Goal: Information Seeking & Learning: Learn about a topic

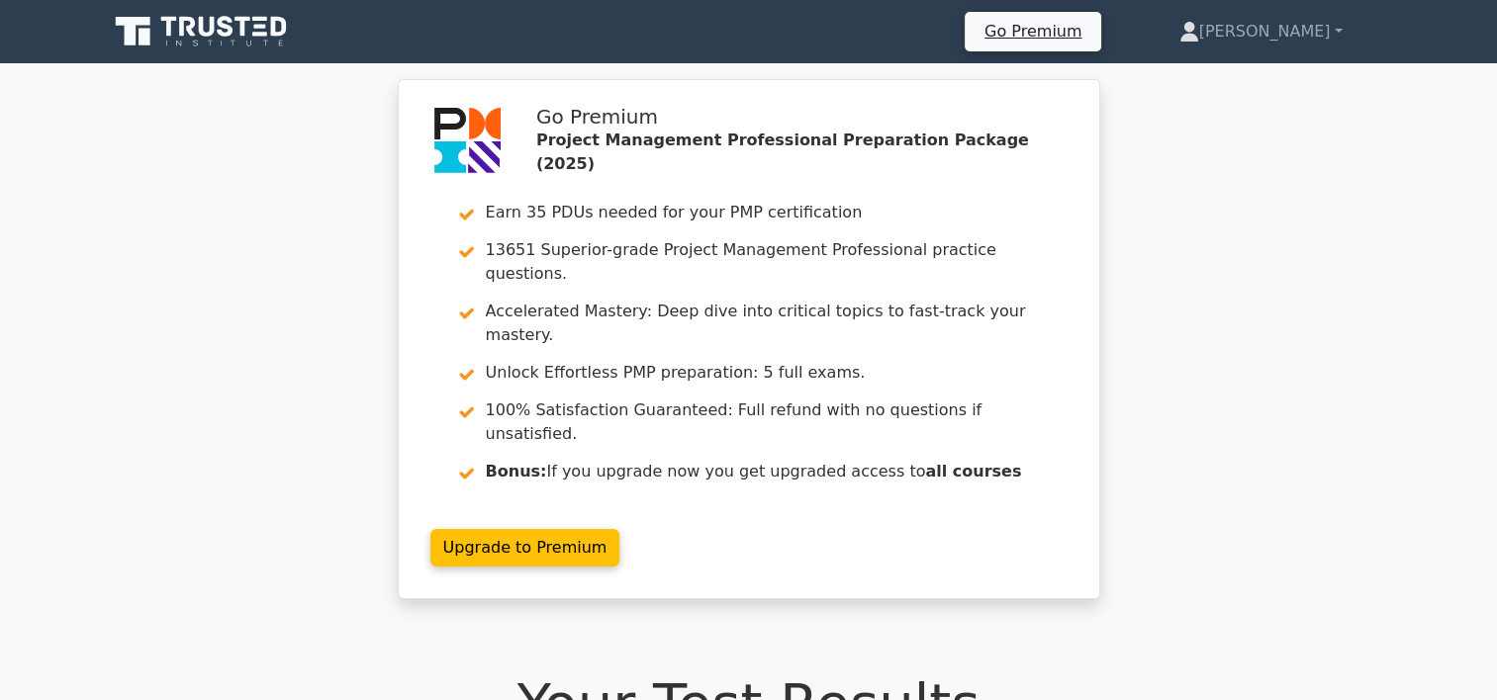
click at [257, 23] on icon at bounding box center [203, 32] width 190 height 38
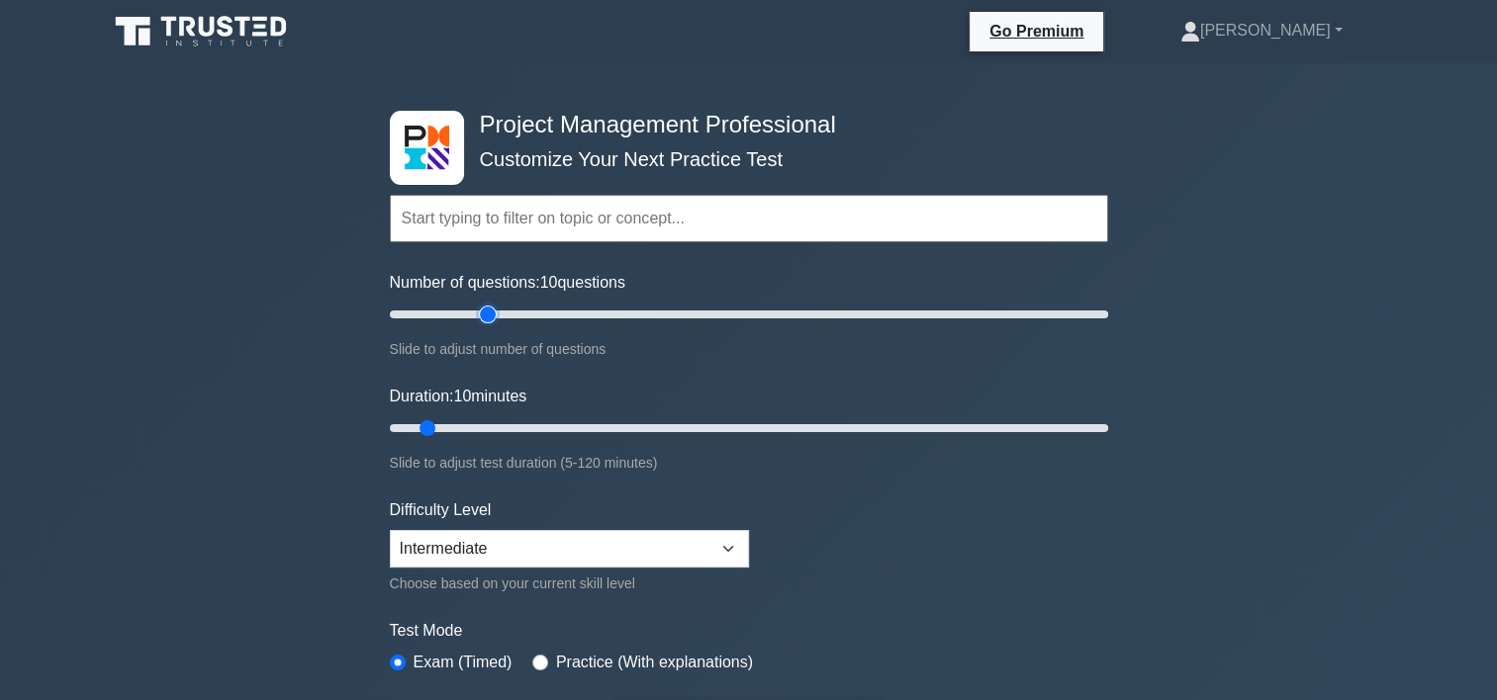
click at [488, 311] on input "Number of questions: 10 questions" at bounding box center [749, 315] width 718 height 24
click at [469, 313] on input "Number of questions: 30 questions" at bounding box center [749, 315] width 718 height 24
type input "20"
click at [456, 312] on input "Number of questions: 25 questions" at bounding box center [749, 315] width 718 height 24
type input "20"
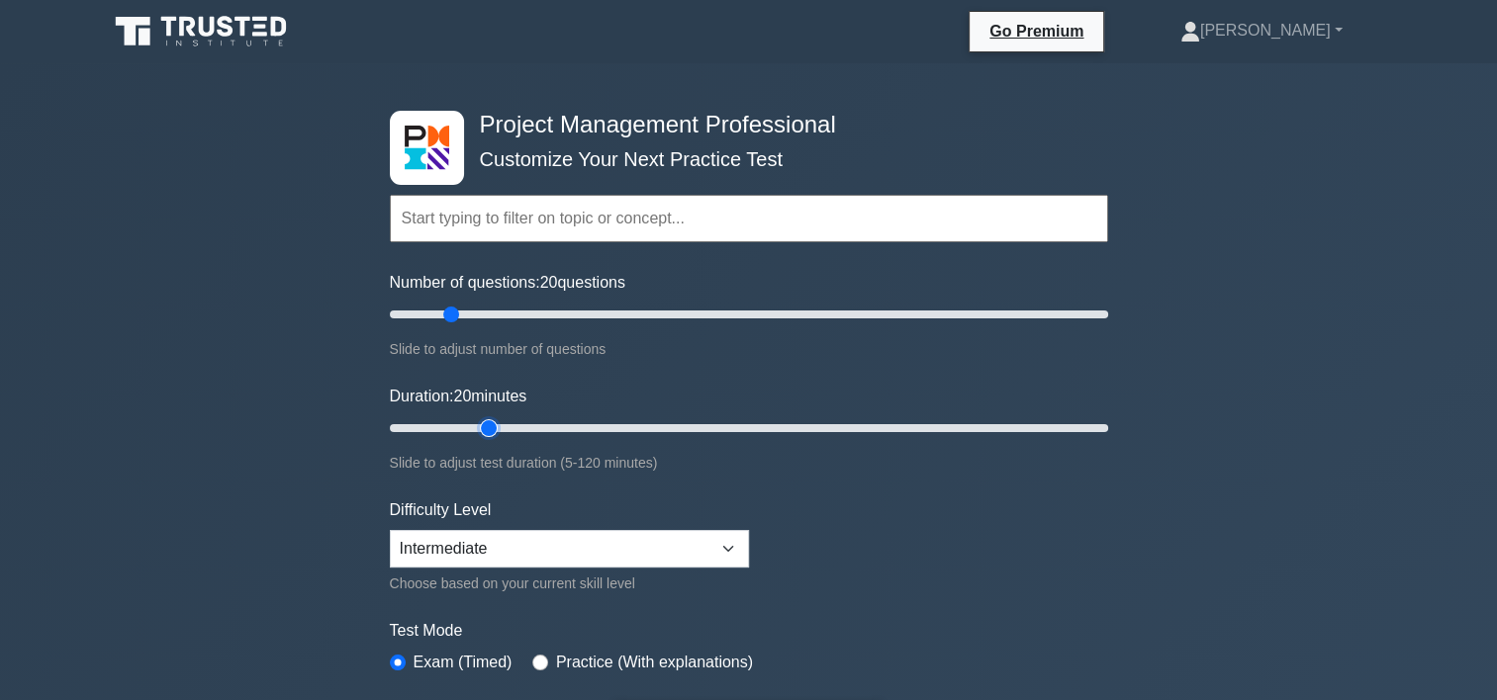
click at [475, 425] on input "Duration: 20 minutes" at bounding box center [749, 428] width 718 height 24
click at [566, 552] on select "Beginner Intermediate Expert" at bounding box center [569, 549] width 359 height 38
click at [823, 582] on form "Topics Scope Management Time Management Cost Management Quality Management Risk…" at bounding box center [749, 440] width 718 height 611
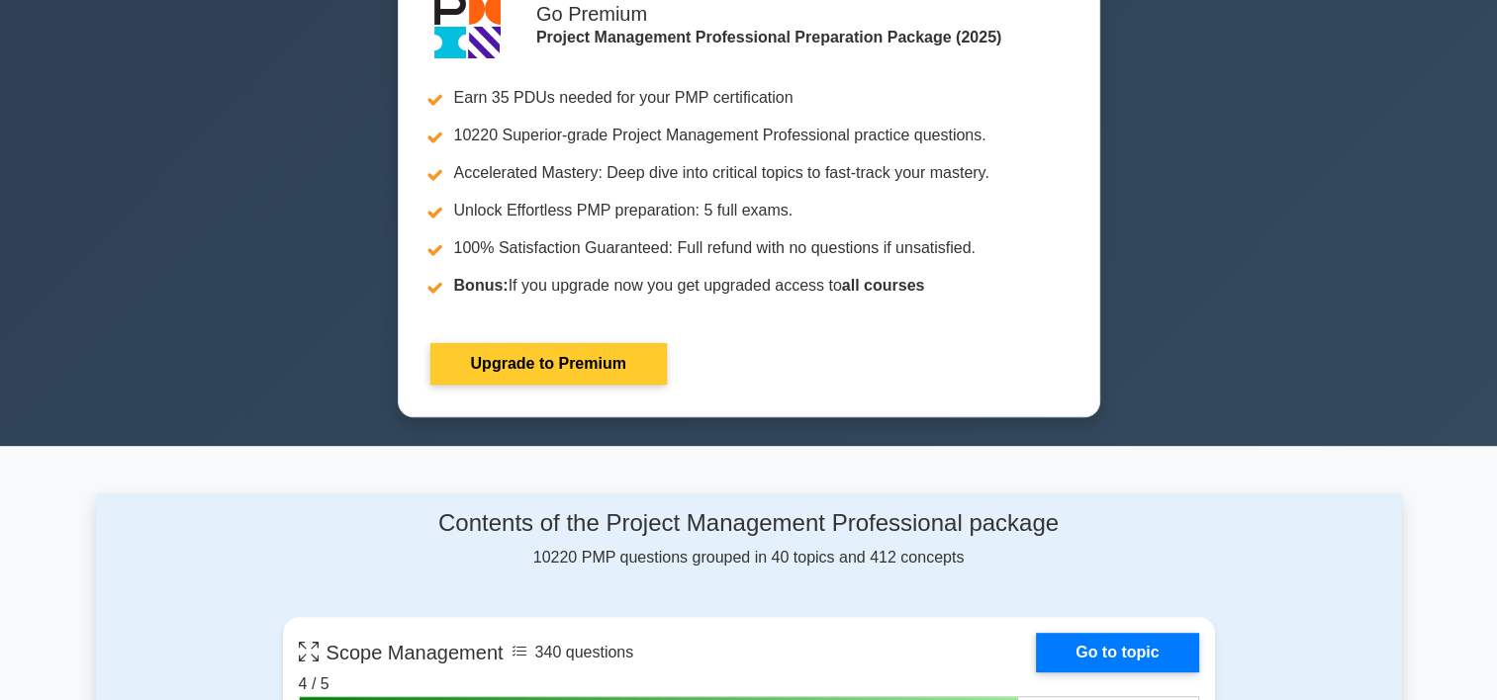
scroll to position [593, 0]
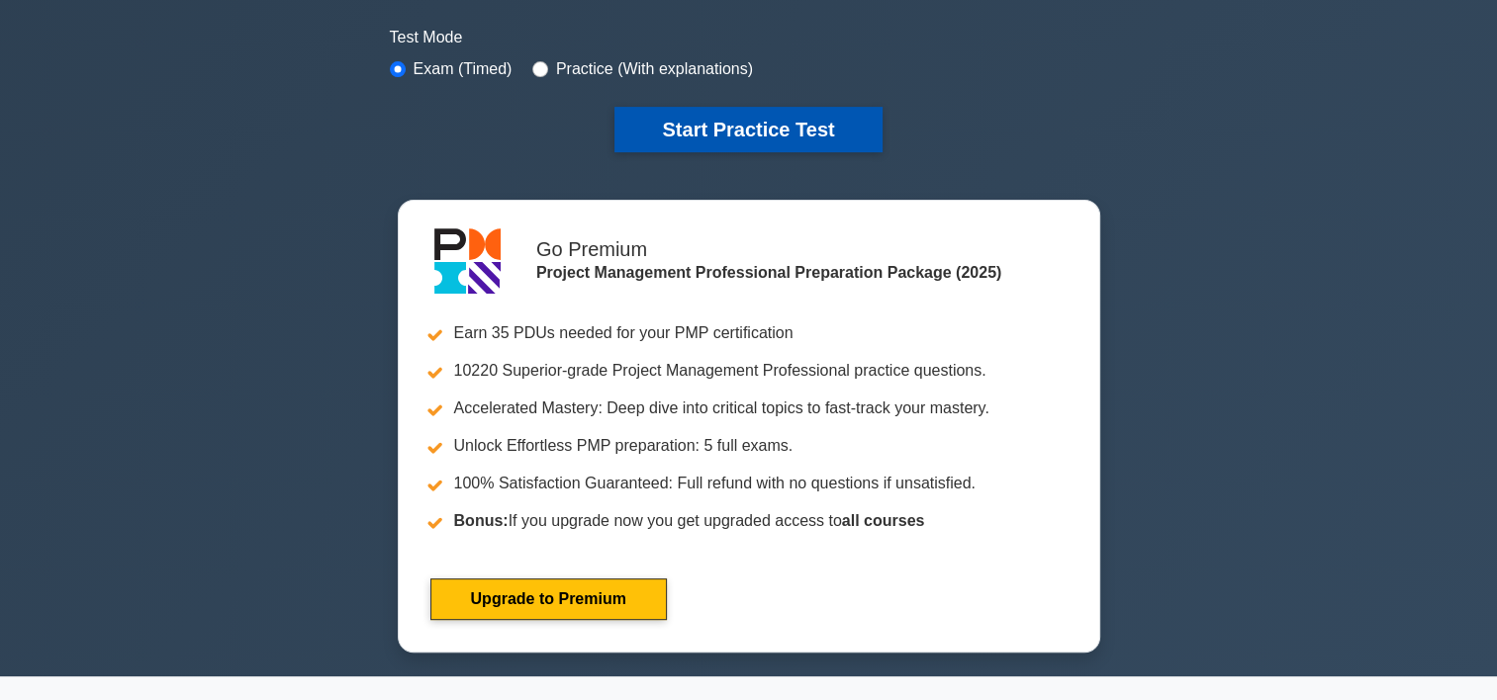
click at [780, 131] on button "Start Practice Test" at bounding box center [747, 129] width 267 height 45
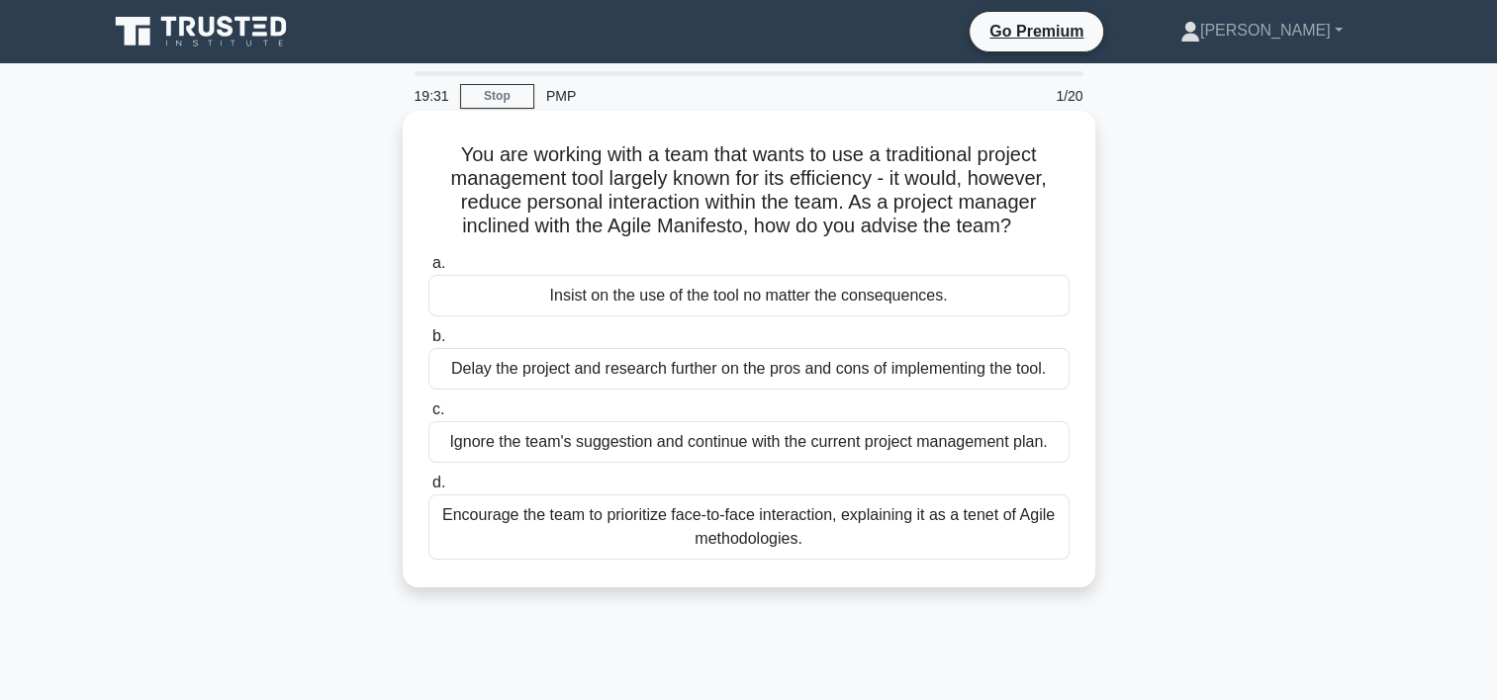
click at [739, 537] on div "Encourage the team to prioritize face-to-face interaction, explaining it as a t…" at bounding box center [748, 527] width 641 height 65
click at [428, 490] on input "d. Encourage the team to prioritize face-to-face interaction, explaining it as …" at bounding box center [428, 483] width 0 height 13
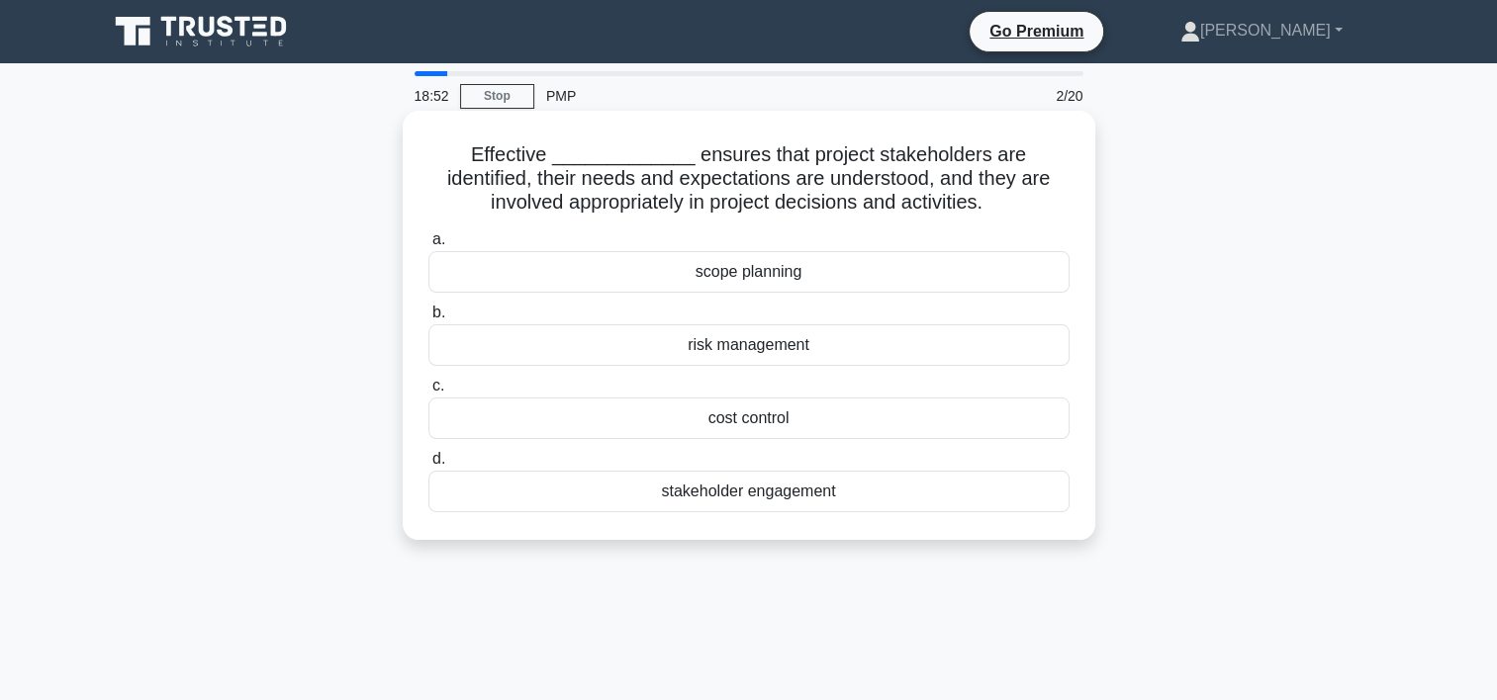
click at [756, 496] on div "stakeholder engagement" at bounding box center [748, 492] width 641 height 42
click at [428, 466] on input "d. stakeholder engagement" at bounding box center [428, 459] width 0 height 13
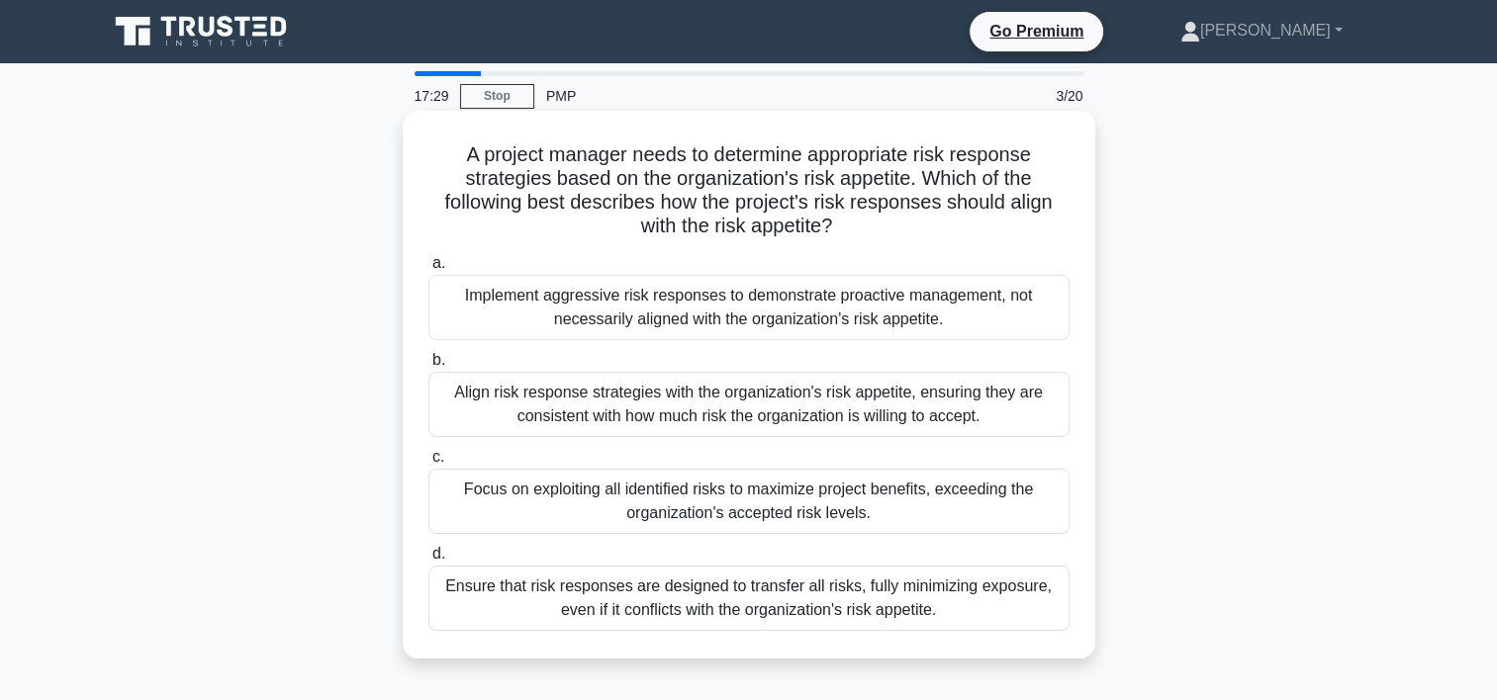
click at [772, 408] on div "Align risk response strategies with the organization's risk appetite, ensuring …" at bounding box center [748, 404] width 641 height 65
click at [428, 367] on input "b. Align risk response strategies with the organization's risk appetite, ensuri…" at bounding box center [428, 360] width 0 height 13
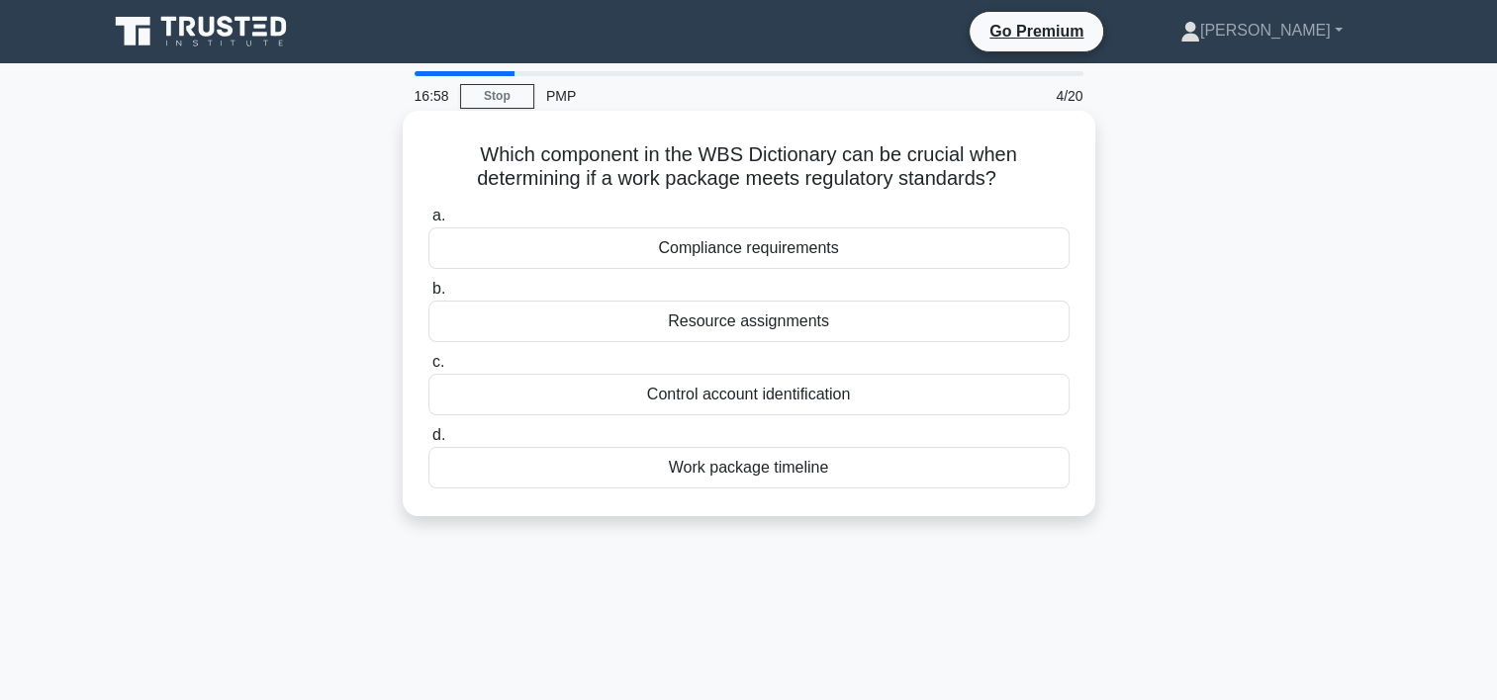
click at [816, 245] on div "Compliance requirements" at bounding box center [748, 248] width 641 height 42
click at [428, 223] on input "a. Compliance requirements" at bounding box center [428, 216] width 0 height 13
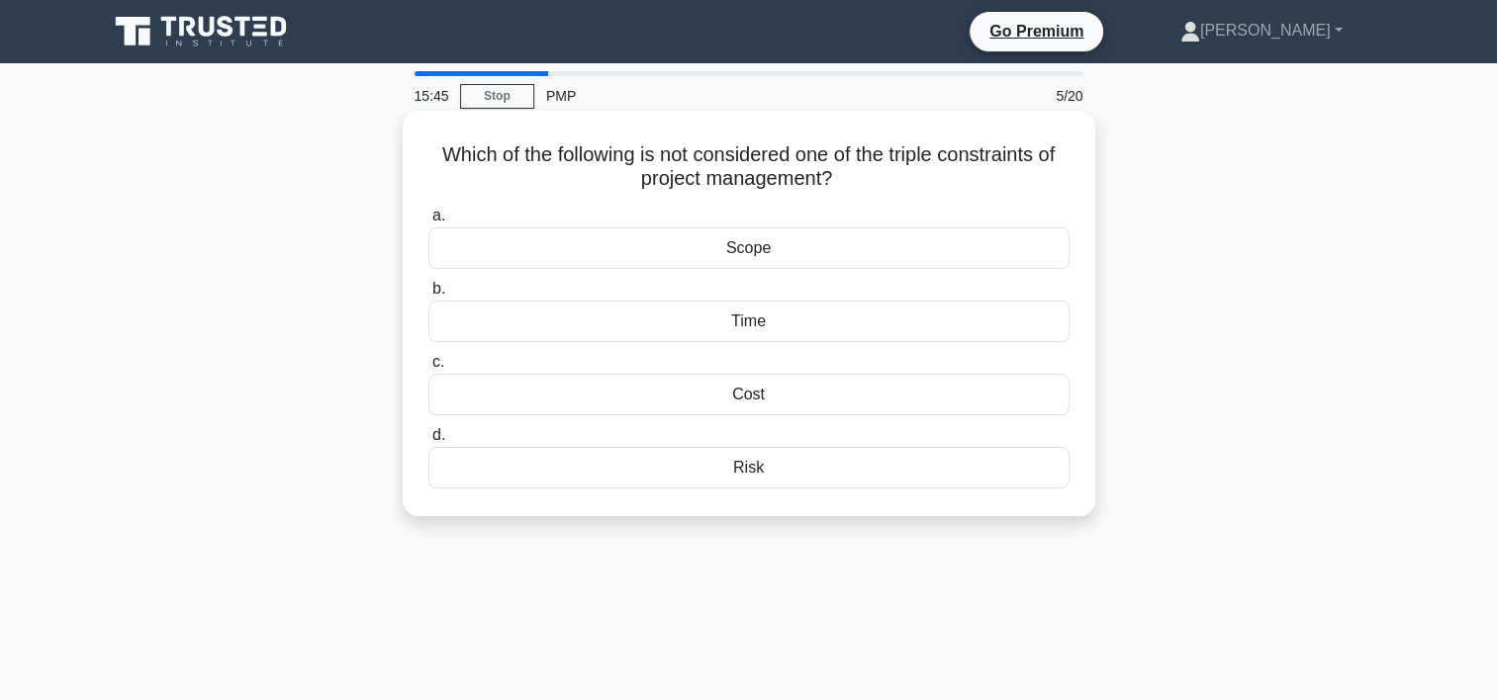
click at [728, 232] on div "Scope" at bounding box center [748, 248] width 641 height 42
click at [428, 223] on input "a. Scope" at bounding box center [428, 216] width 0 height 13
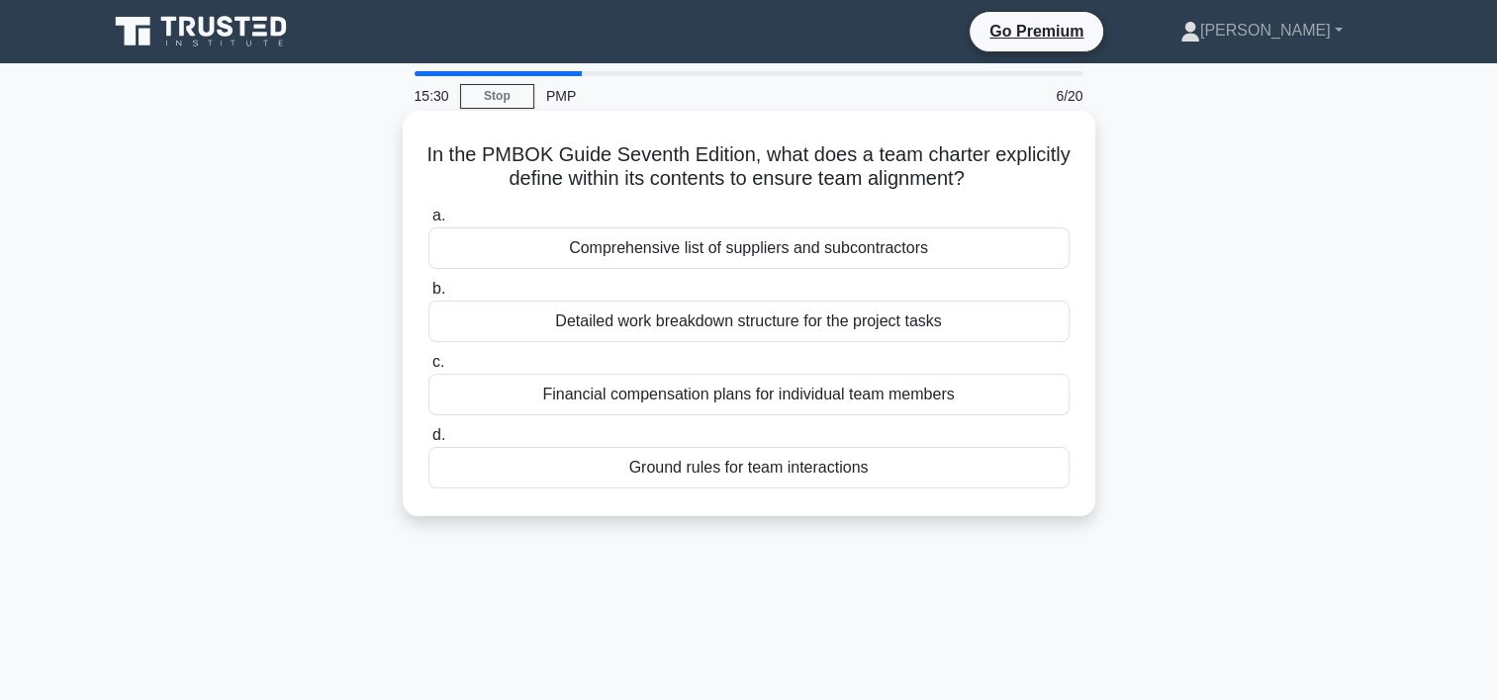
click at [742, 472] on div "Ground rules for team interactions" at bounding box center [748, 468] width 641 height 42
click at [428, 442] on input "d. Ground rules for team interactions" at bounding box center [428, 435] width 0 height 13
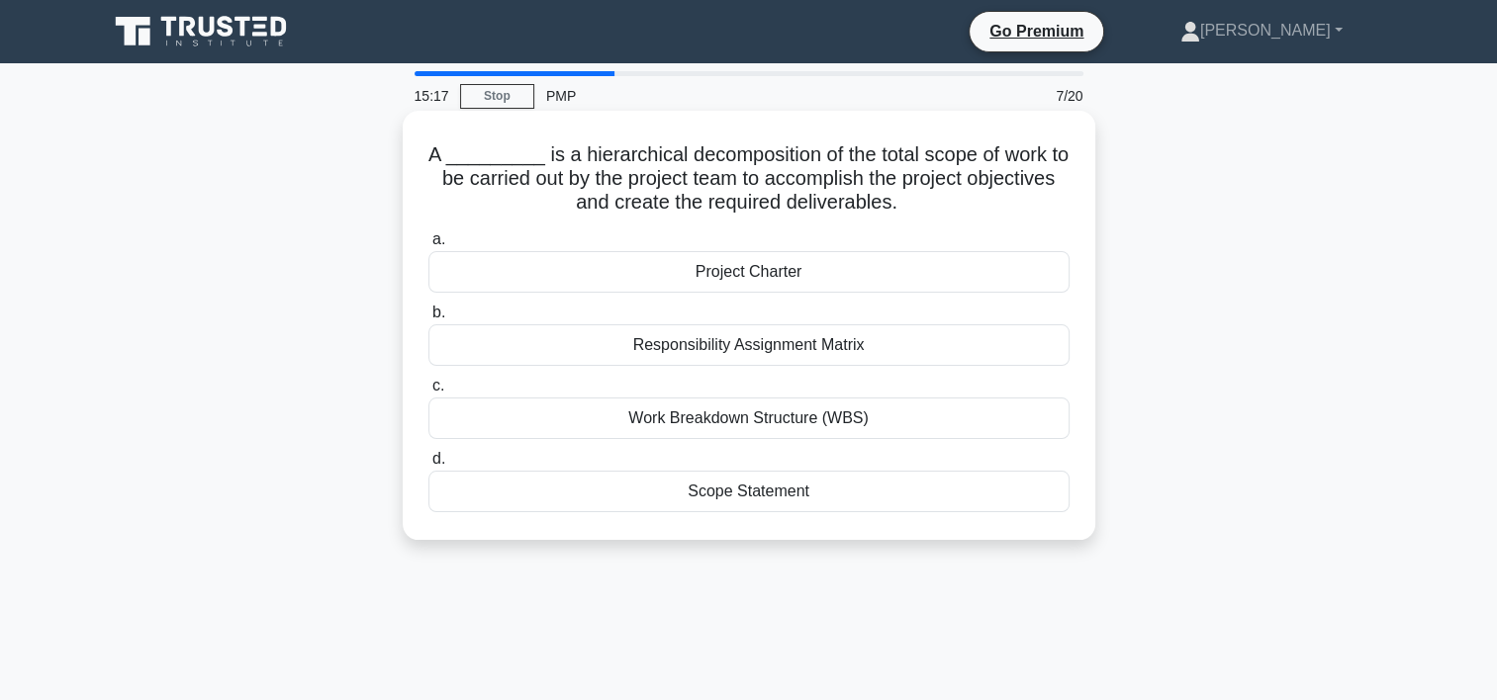
click at [803, 429] on div "Work Breakdown Structure (WBS)" at bounding box center [748, 419] width 641 height 42
click at [428, 393] on input "c. Work Breakdown Structure (WBS)" at bounding box center [428, 386] width 0 height 13
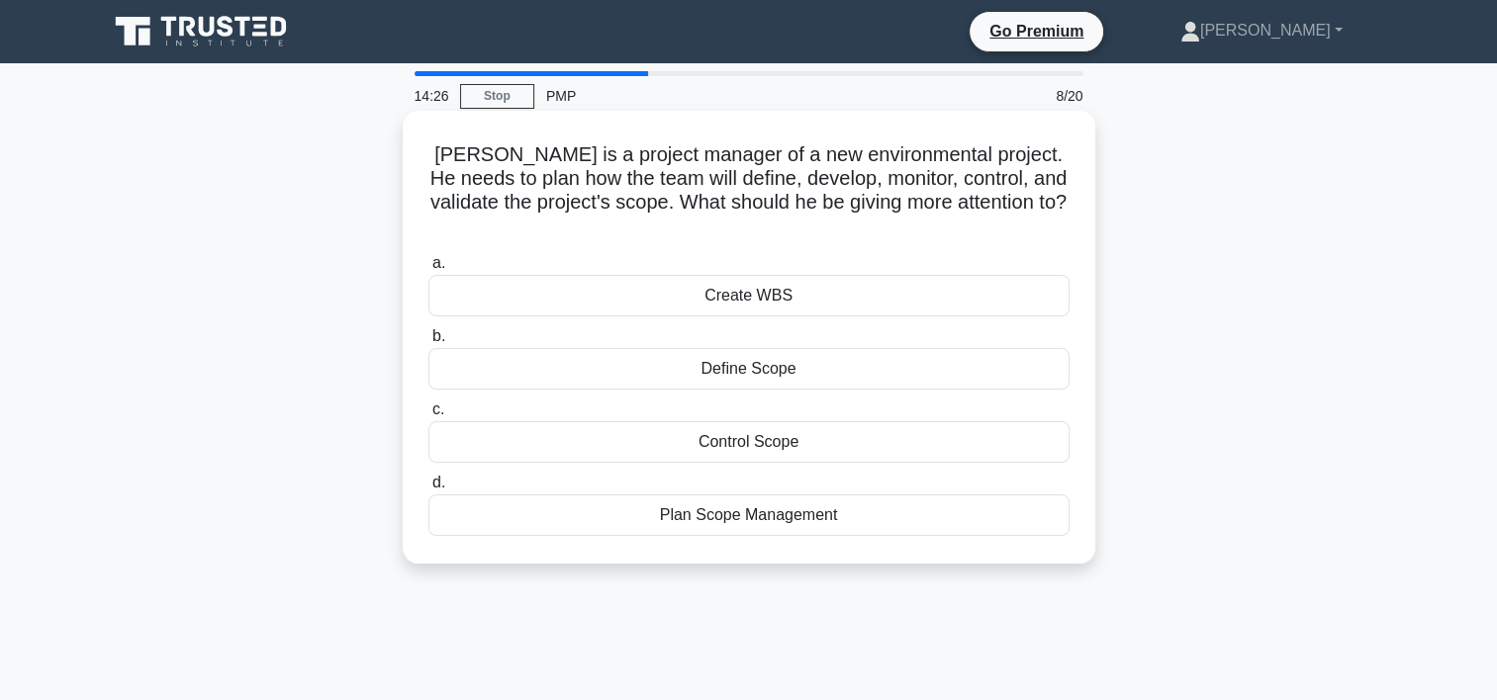
click at [768, 495] on div "Plan Scope Management" at bounding box center [748, 516] width 641 height 42
click at [428, 489] on input "d. Plan Scope Management" at bounding box center [428, 483] width 0 height 13
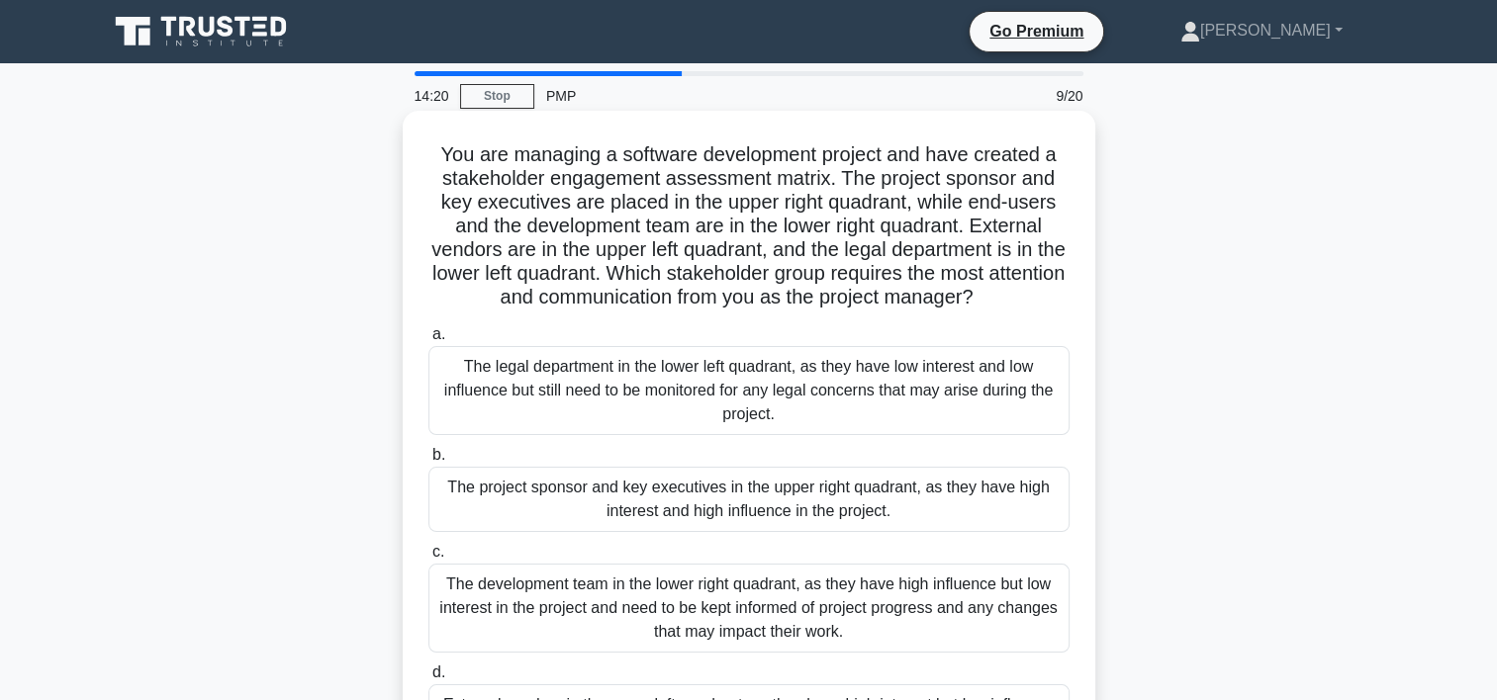
scroll to position [99, 0]
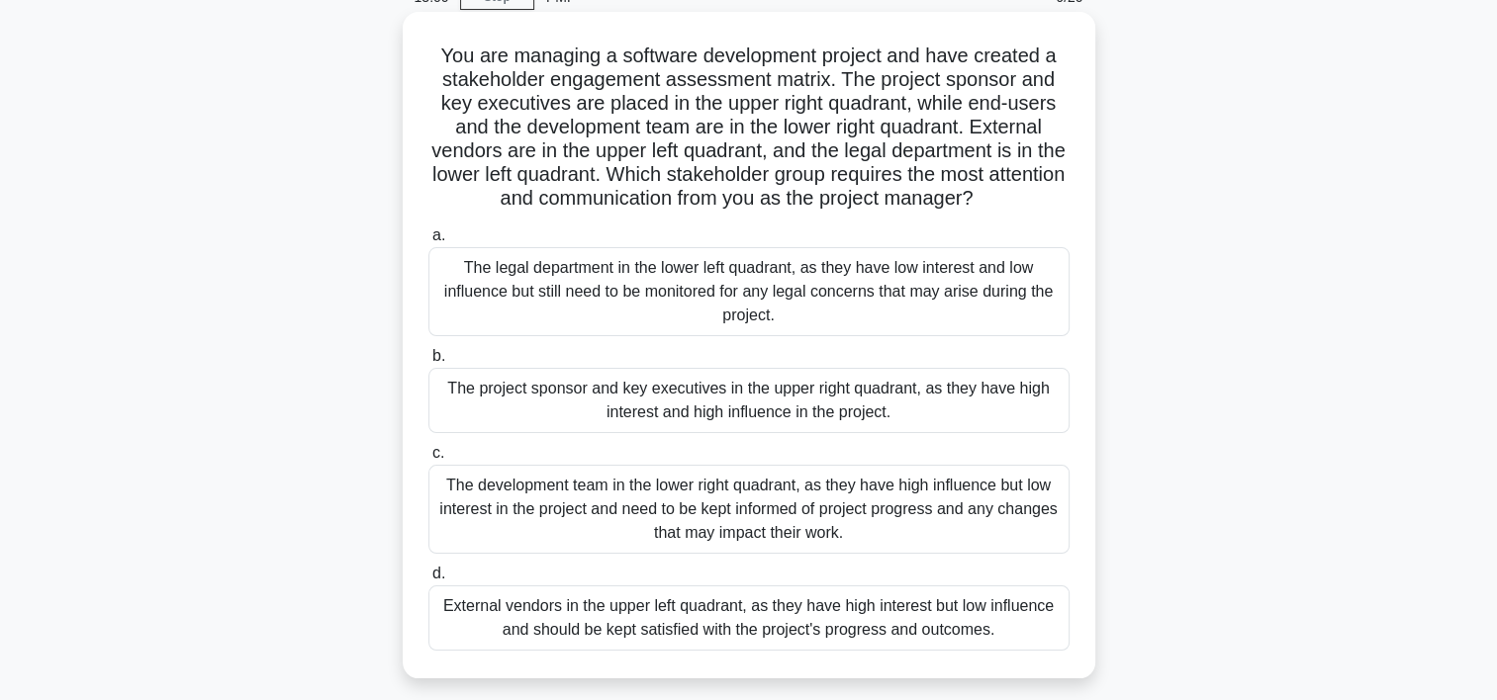
click at [740, 420] on div "The project sponsor and key executives in the upper right quadrant, as they hav…" at bounding box center [748, 400] width 641 height 65
click at [428, 363] on input "b. The project sponsor and key executives in the upper right quadrant, as they …" at bounding box center [428, 356] width 0 height 13
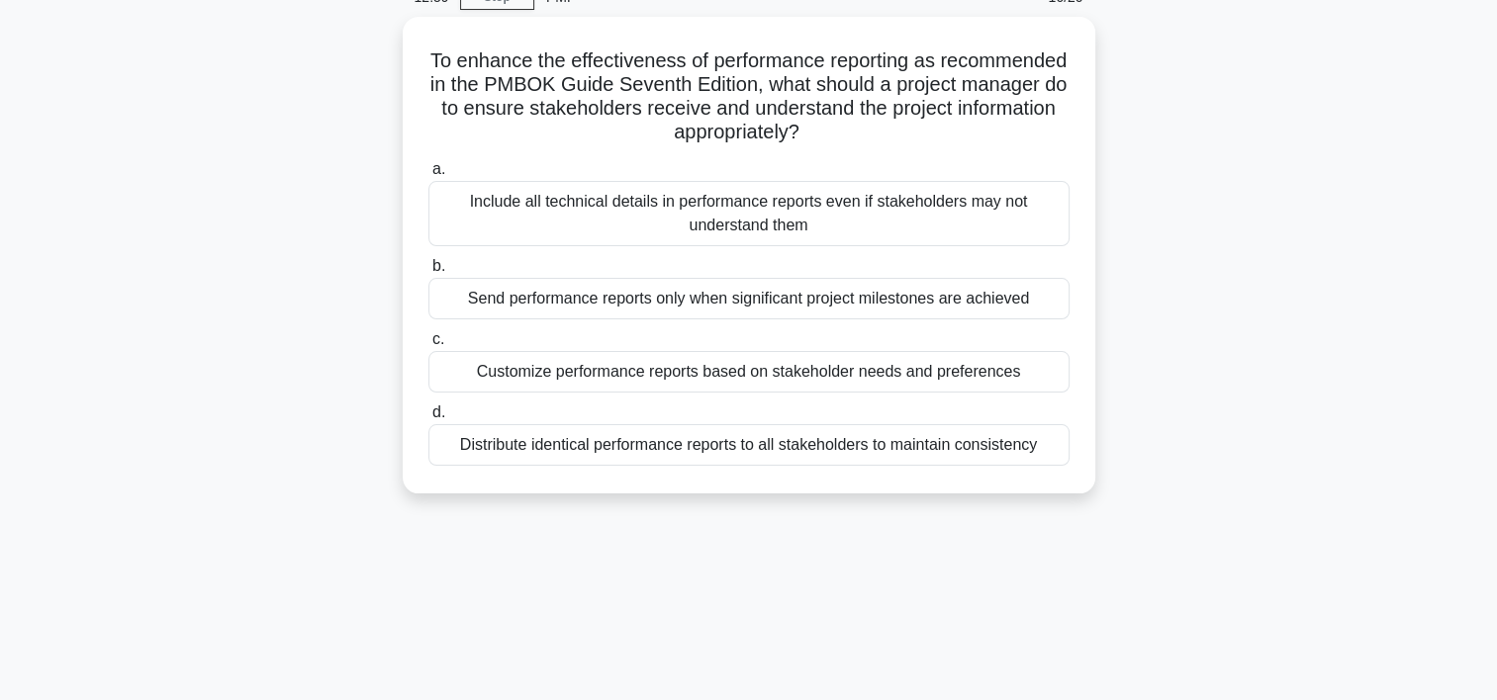
scroll to position [0, 0]
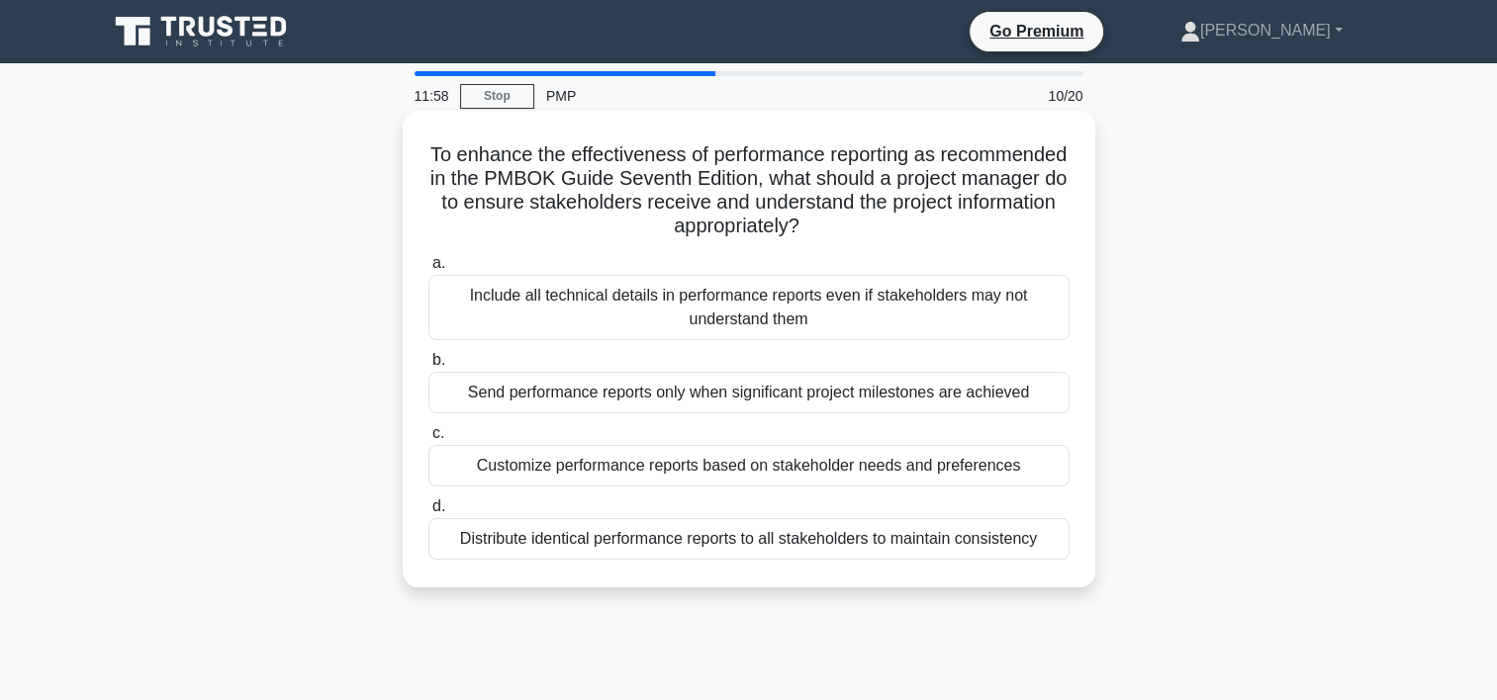
click at [787, 393] on div "Send performance reports only when significant project milestones are achieved" at bounding box center [748, 393] width 641 height 42
click at [428, 367] on input "b. Send performance reports only when significant project milestones are achiev…" at bounding box center [428, 360] width 0 height 13
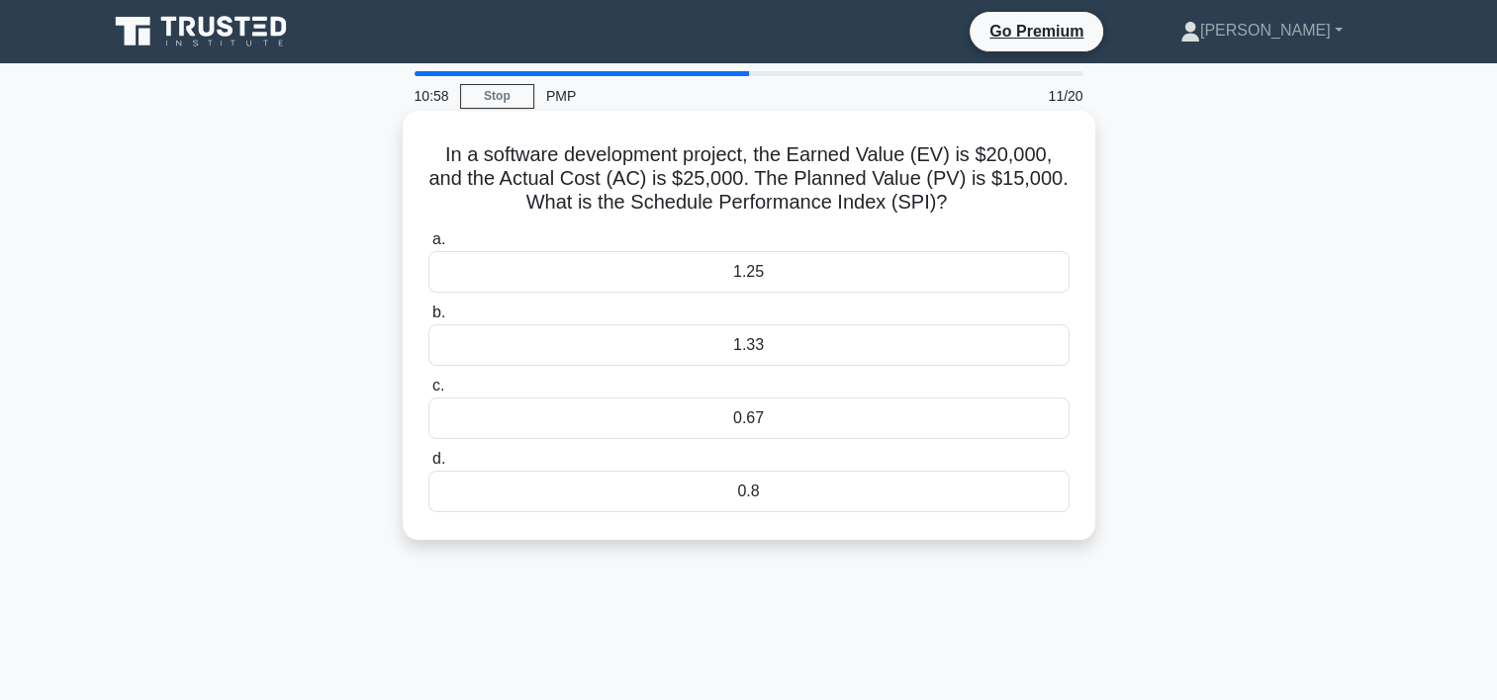
click at [777, 421] on div "0.67" at bounding box center [748, 419] width 641 height 42
click at [428, 393] on input "c. 0.67" at bounding box center [428, 386] width 0 height 13
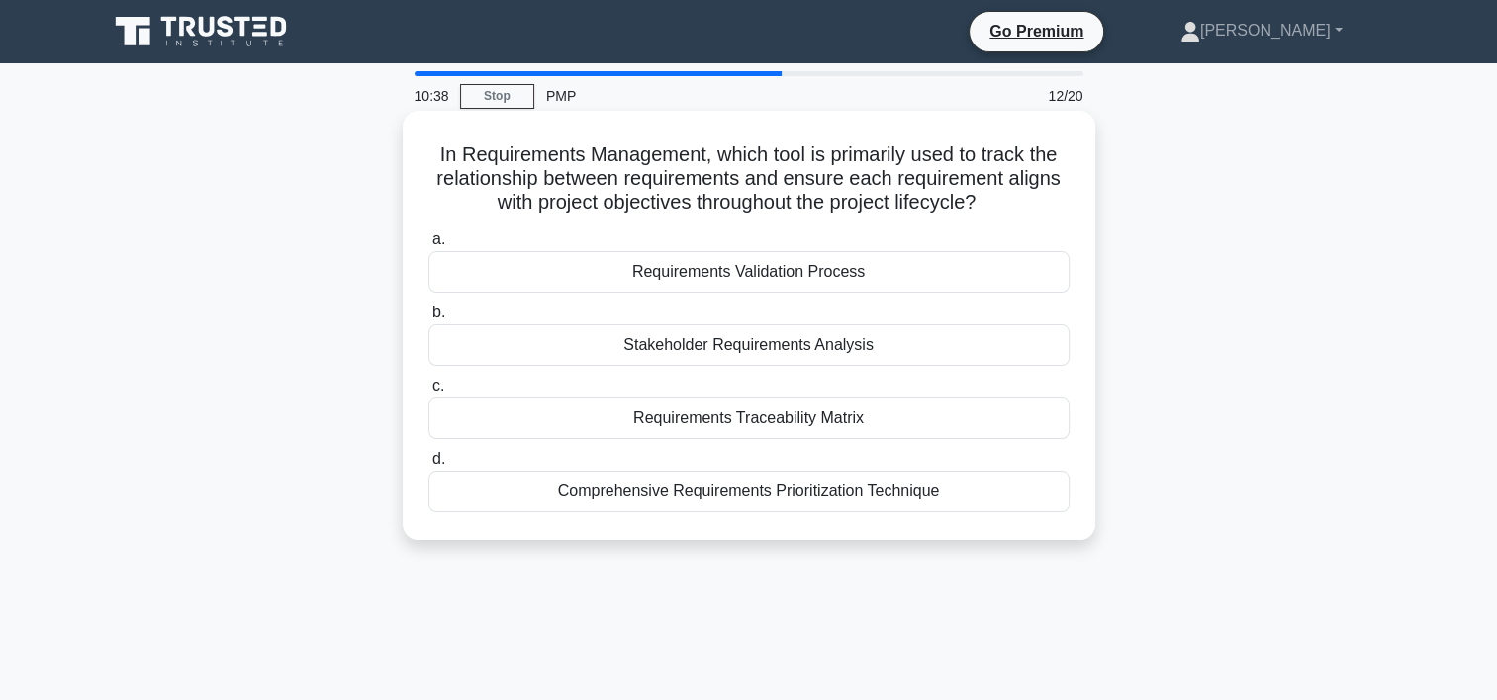
click at [801, 419] on div "Requirements Traceability Matrix" at bounding box center [748, 419] width 641 height 42
click at [428, 393] on input "c. Requirements Traceability Matrix" at bounding box center [428, 386] width 0 height 13
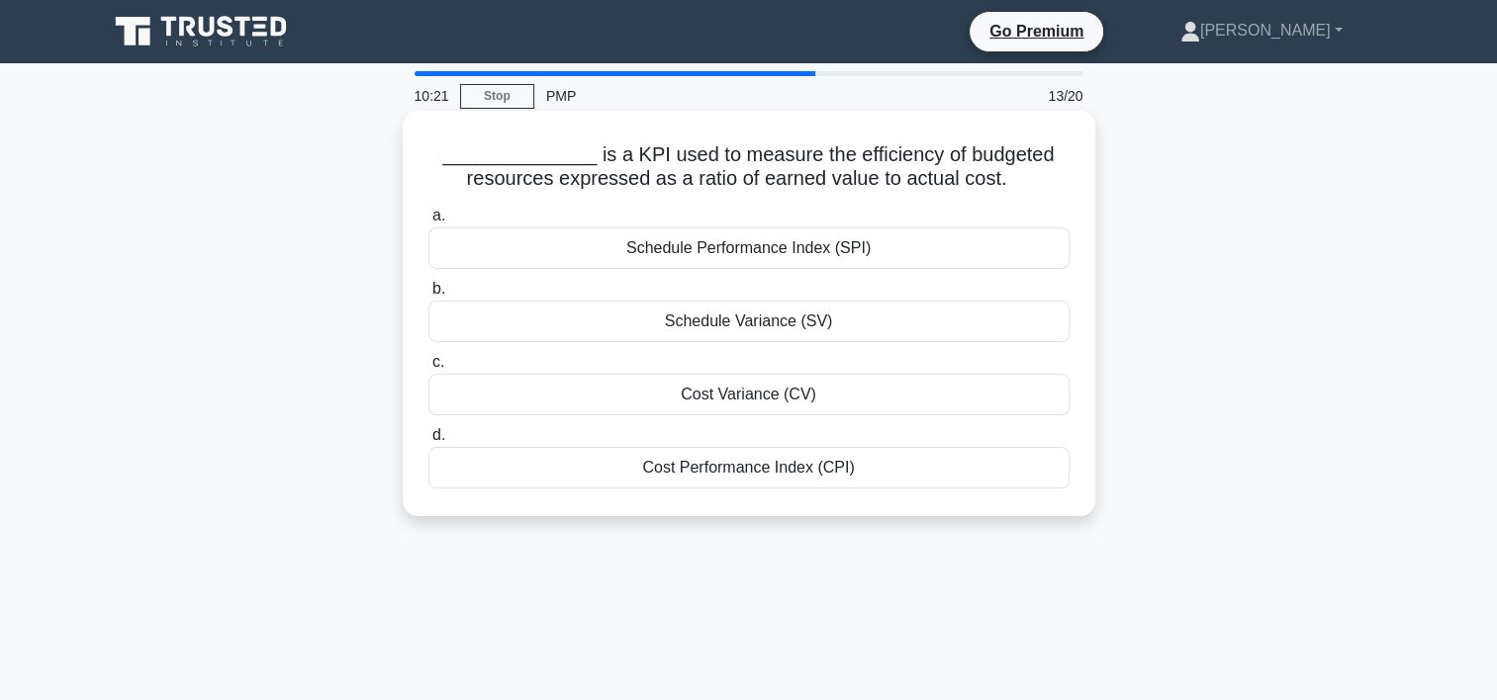
click at [772, 255] on div "Schedule Performance Index (SPI)" at bounding box center [748, 248] width 641 height 42
click at [428, 223] on input "a. Schedule Performance Index (SPI)" at bounding box center [428, 216] width 0 height 13
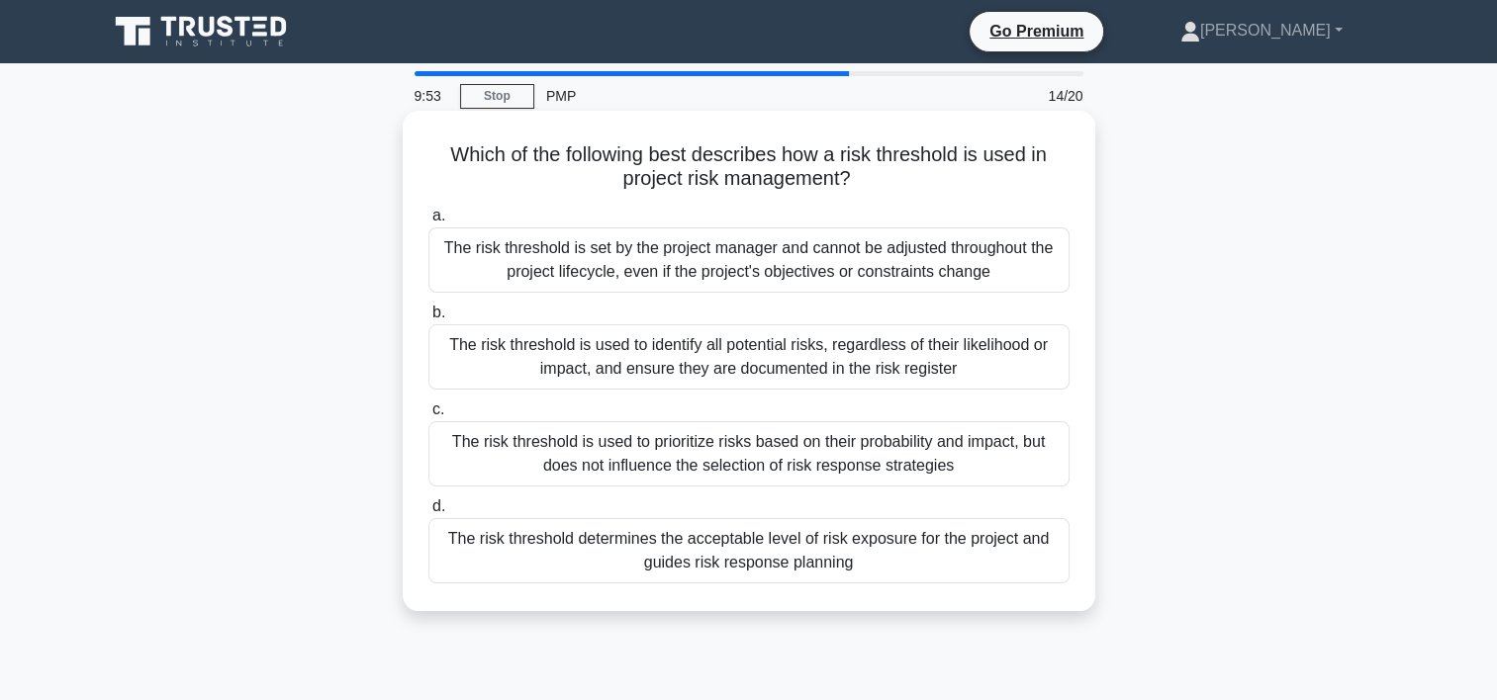
click at [727, 558] on div "The risk threshold determines the acceptable level of risk exposure for the pro…" at bounding box center [748, 550] width 641 height 65
click at [428, 513] on input "d. The risk threshold determines the acceptable level of risk exposure for the …" at bounding box center [428, 506] width 0 height 13
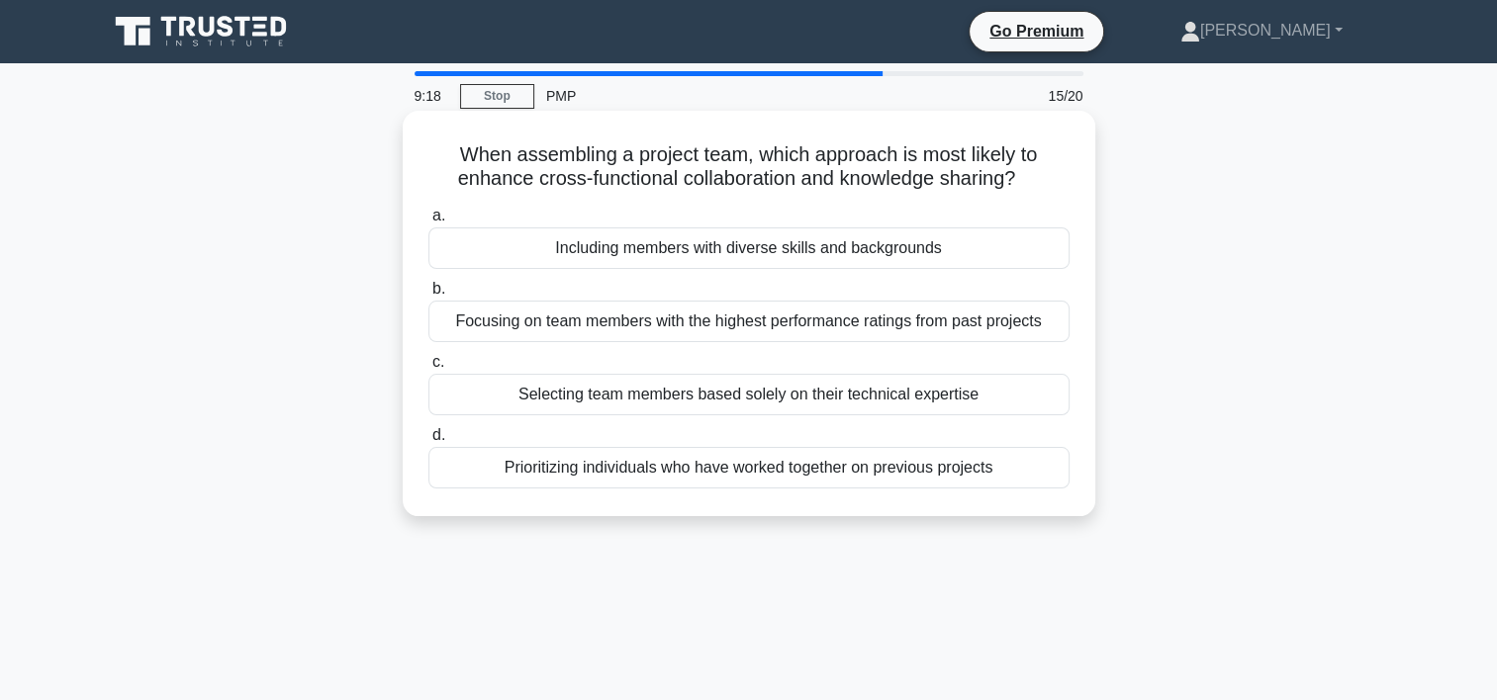
click at [775, 253] on div "Including members with diverse skills and backgrounds" at bounding box center [748, 248] width 641 height 42
click at [428, 223] on input "a. Including members with diverse skills and backgrounds" at bounding box center [428, 216] width 0 height 13
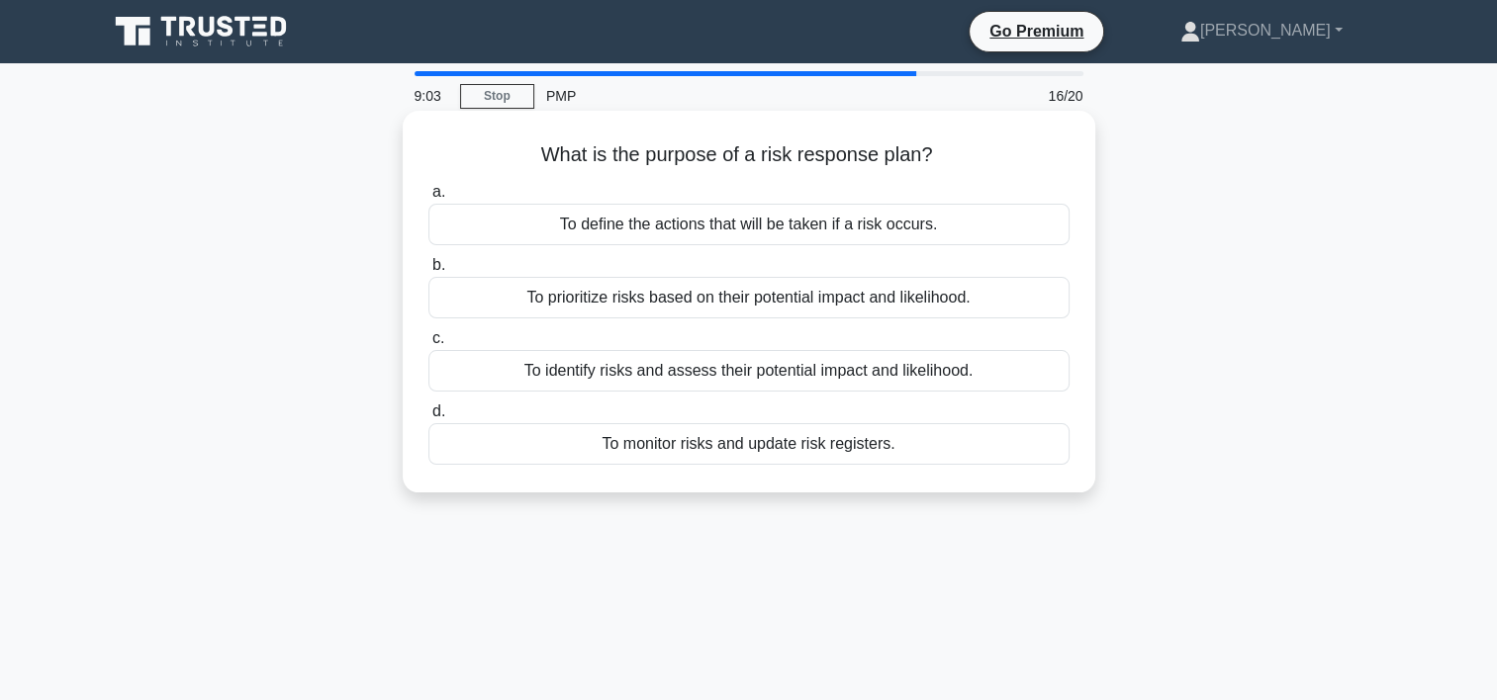
click at [787, 223] on div "To define the actions that will be taken if a risk occurs." at bounding box center [748, 225] width 641 height 42
click at [428, 199] on input "a. To define the actions that will be taken if a risk occurs." at bounding box center [428, 192] width 0 height 13
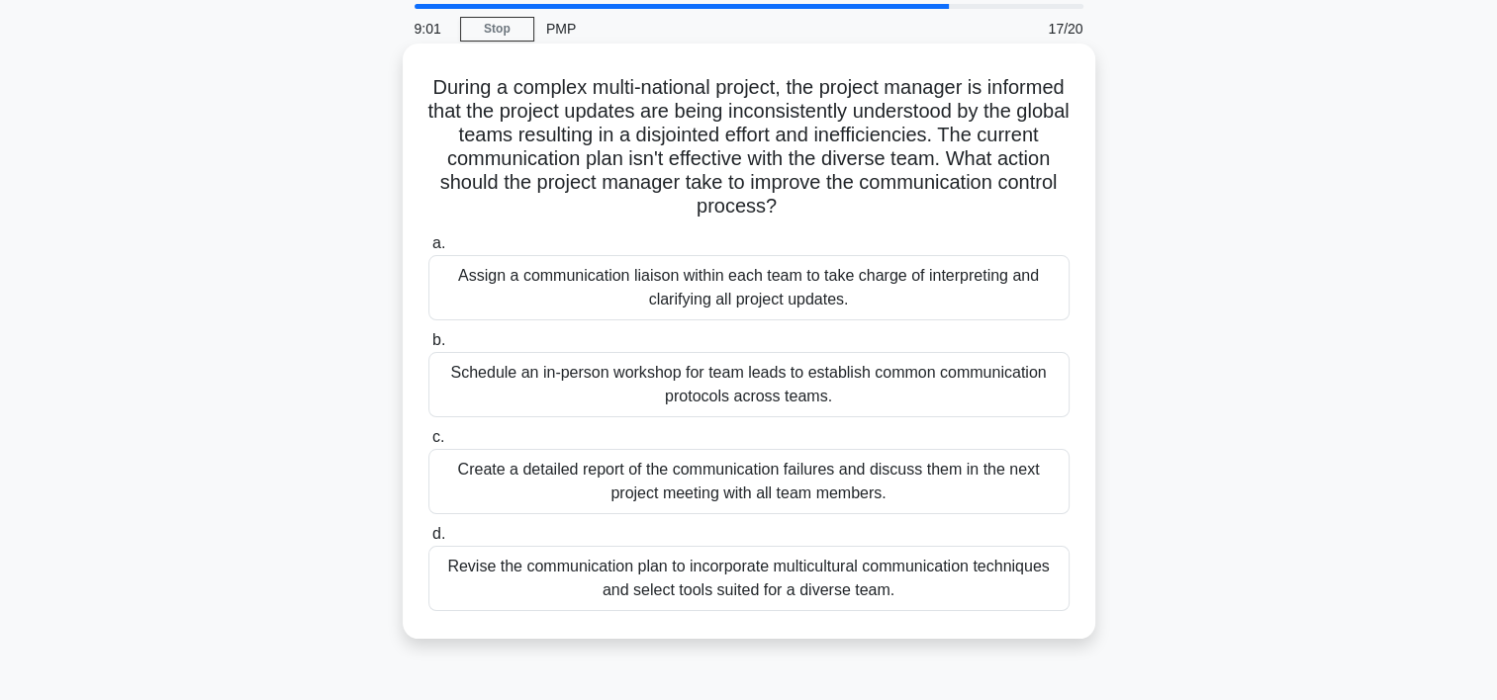
scroll to position [99, 0]
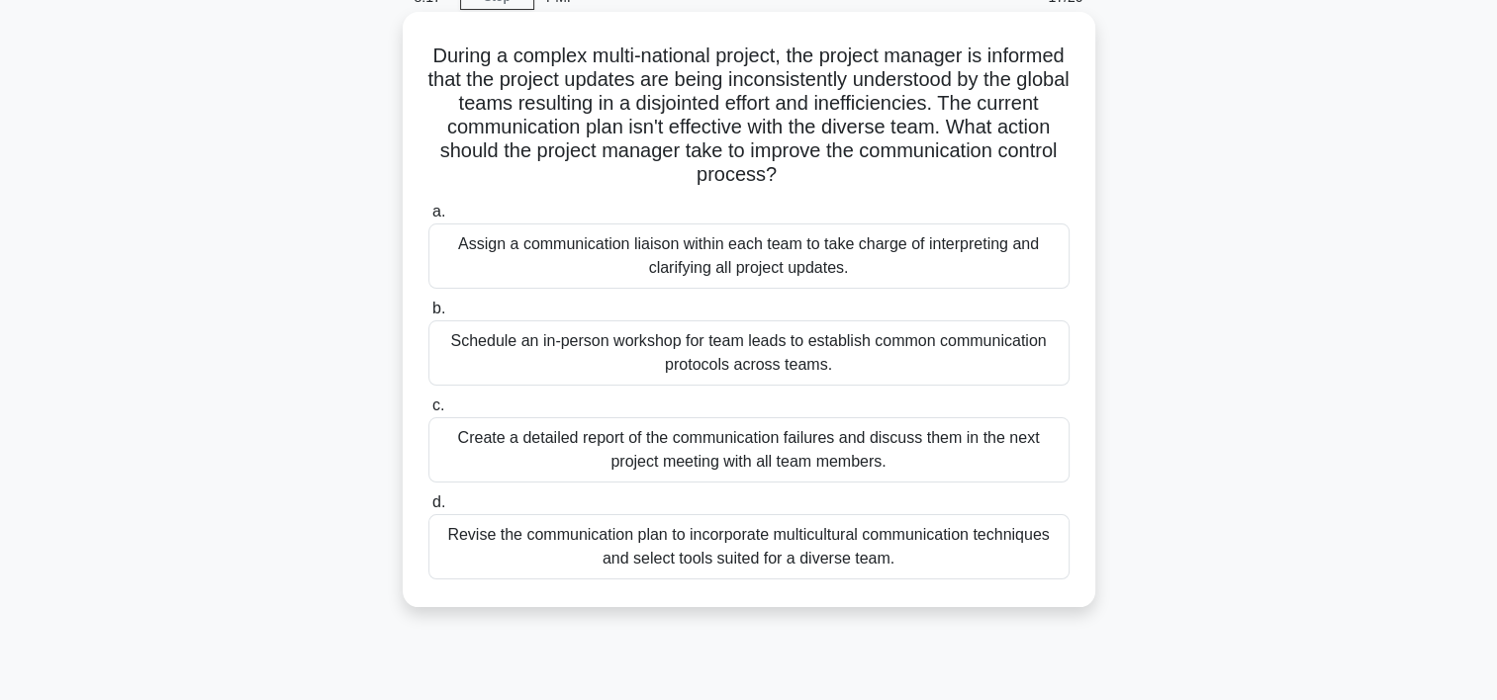
click at [710, 546] on div "Revise the communication plan to incorporate multicultural communication techni…" at bounding box center [748, 546] width 641 height 65
click at [428, 509] on input "d. Revise the communication plan to incorporate multicultural communication tec…" at bounding box center [428, 503] width 0 height 13
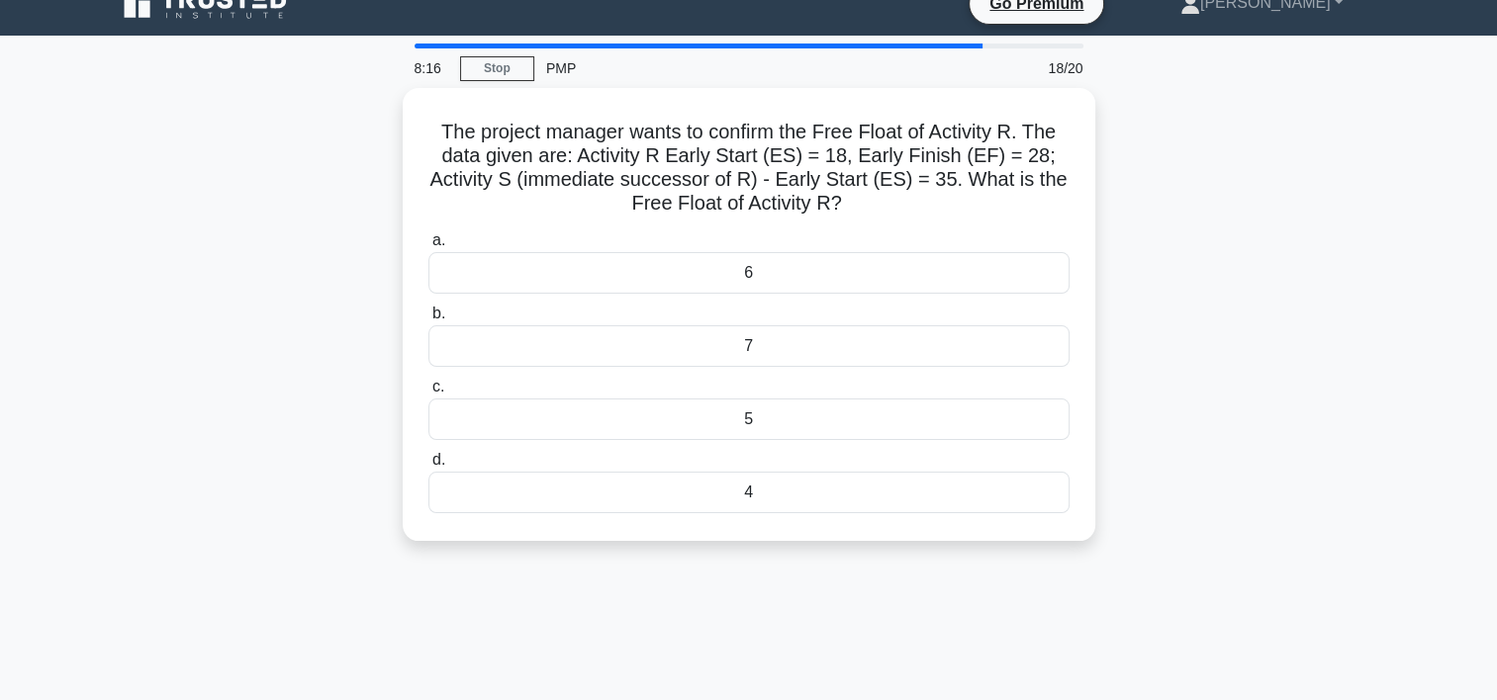
scroll to position [0, 0]
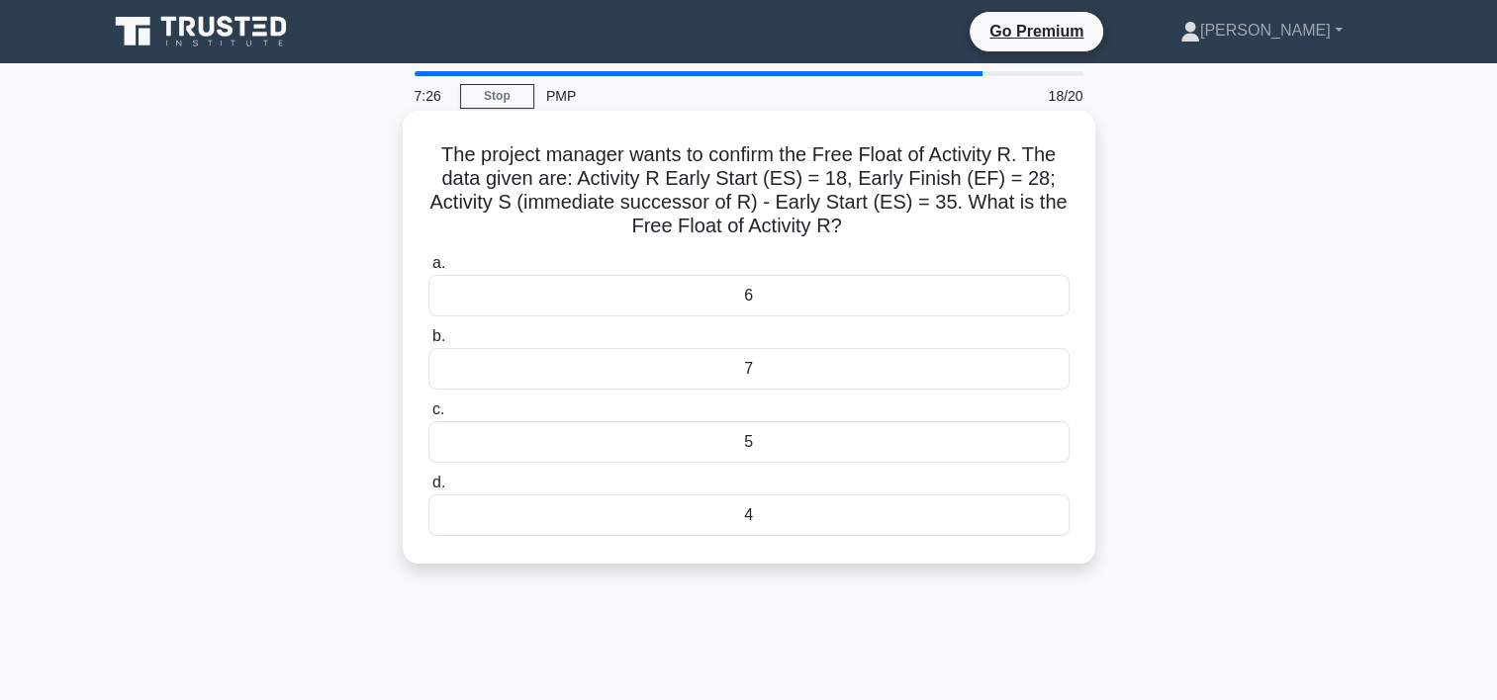
click at [791, 437] on div "5" at bounding box center [748, 442] width 641 height 42
click at [428, 416] on input "c. 5" at bounding box center [428, 410] width 0 height 13
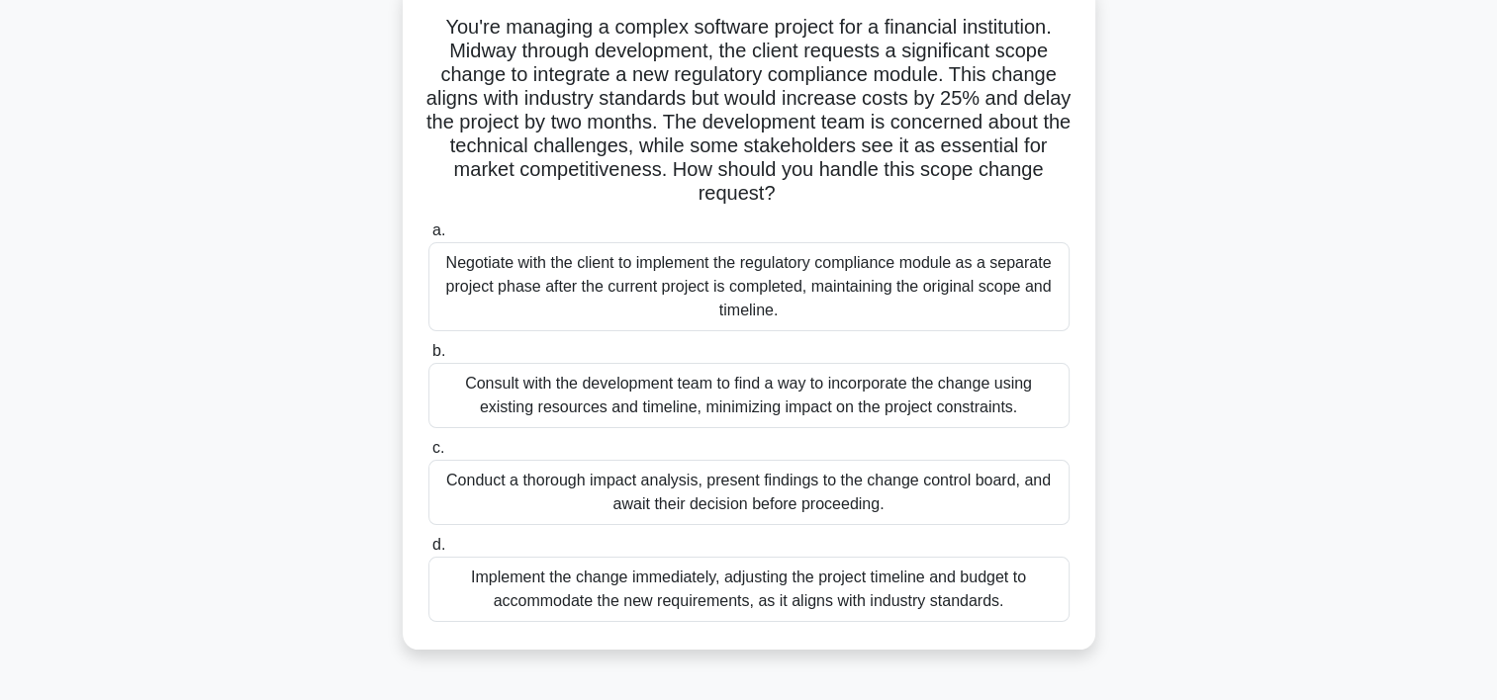
scroll to position [99, 0]
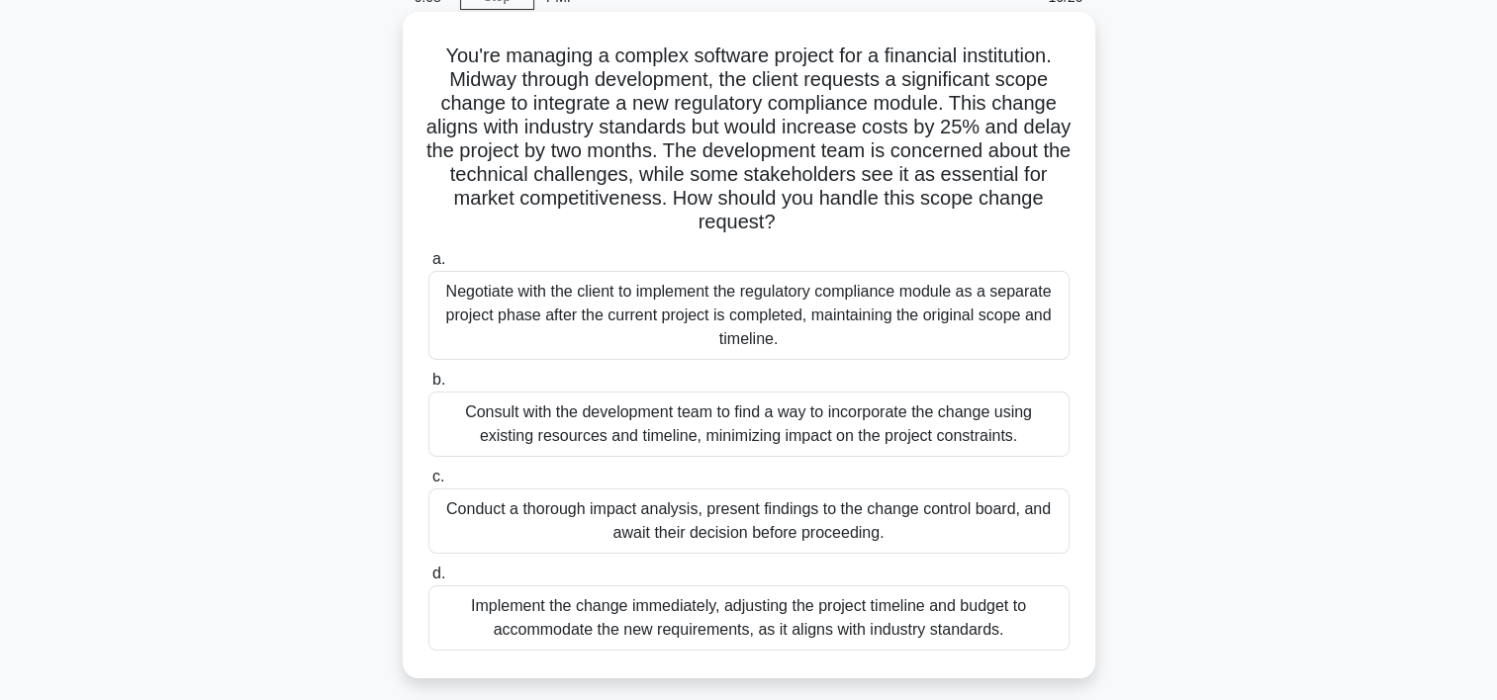
click at [791, 426] on div "Consult with the development team to find a way to incorporate the change using…" at bounding box center [748, 424] width 641 height 65
click at [428, 387] on input "b. Consult with the development team to find a way to incorporate the change us…" at bounding box center [428, 380] width 0 height 13
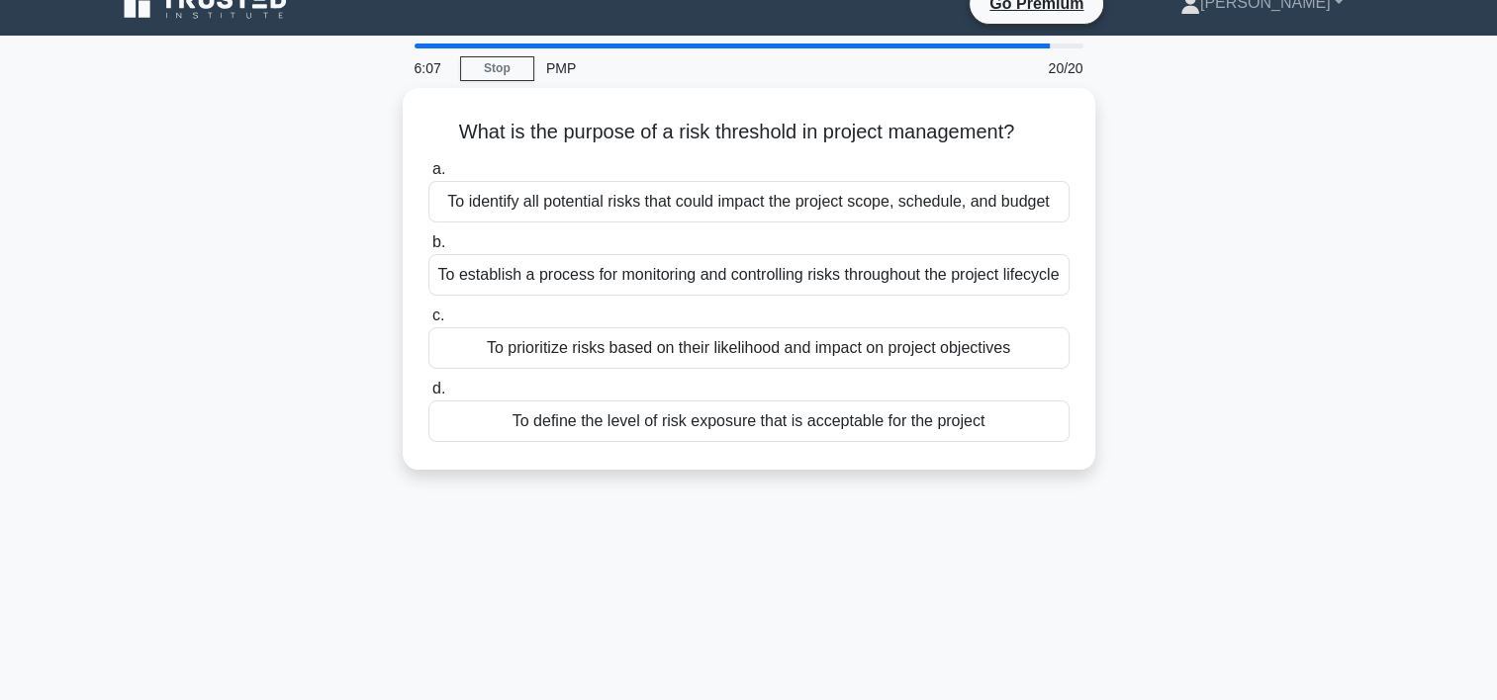
scroll to position [0, 0]
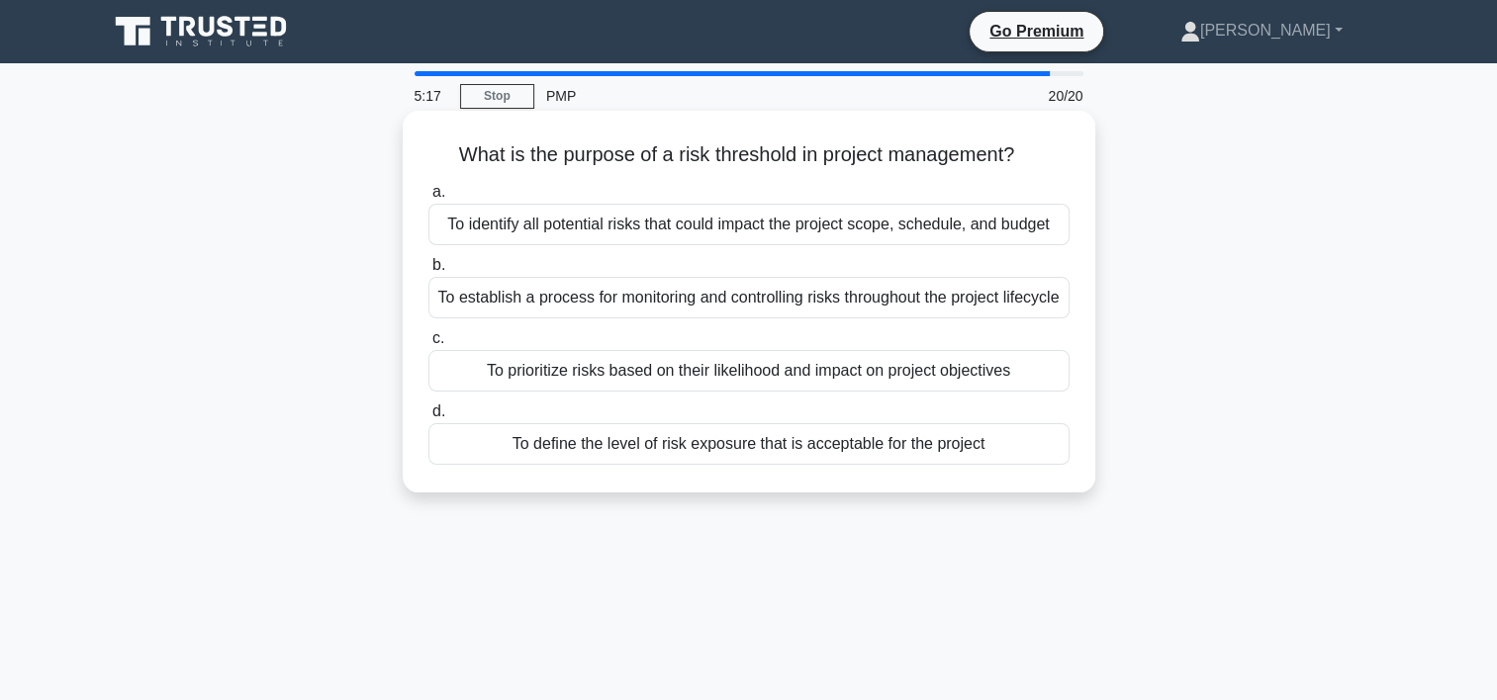
click at [725, 222] on div "To identify all potential risks that could impact the project scope, schedule, …" at bounding box center [748, 225] width 641 height 42
click at [428, 199] on input "a. To identify all potential risks that could impact the project scope, schedul…" at bounding box center [428, 192] width 0 height 13
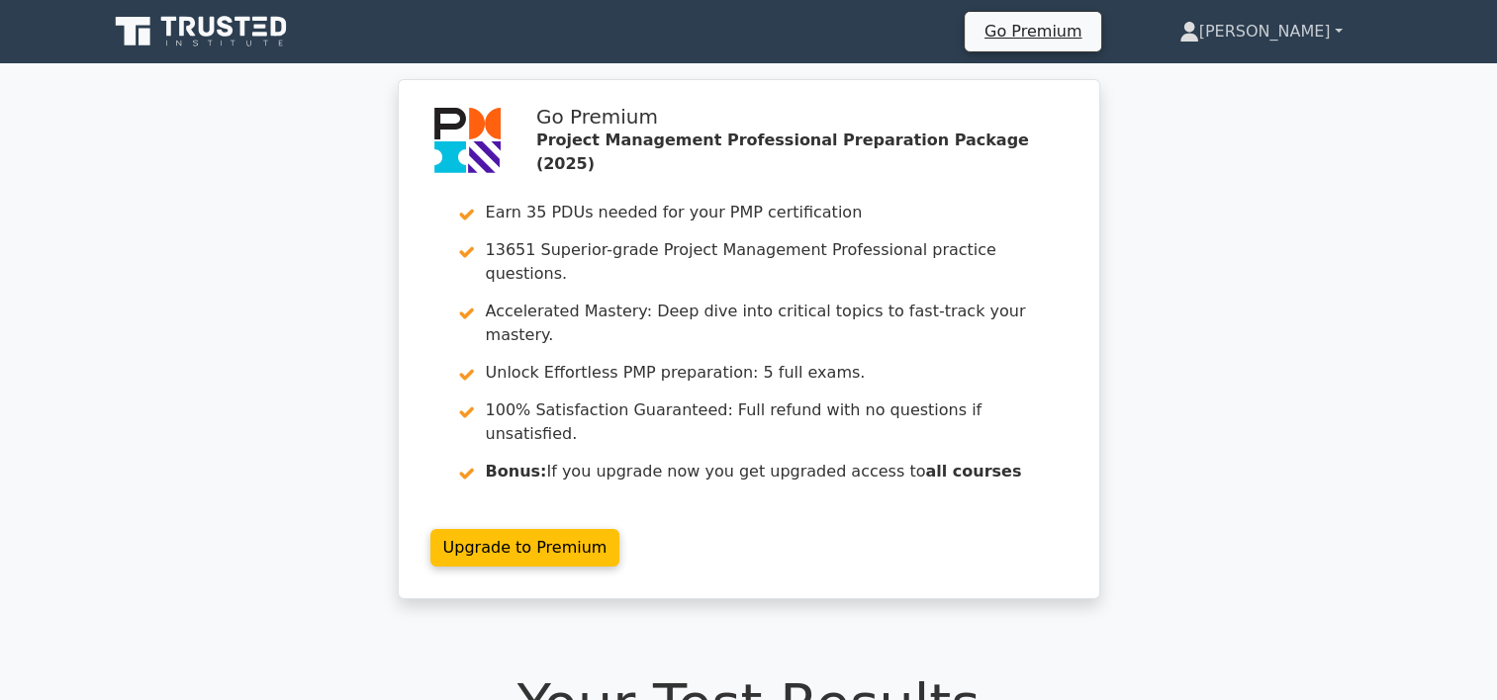
click at [1298, 38] on link "[PERSON_NAME]" at bounding box center [1261, 32] width 258 height 40
click at [1239, 75] on link "Profile" at bounding box center [1211, 78] width 156 height 32
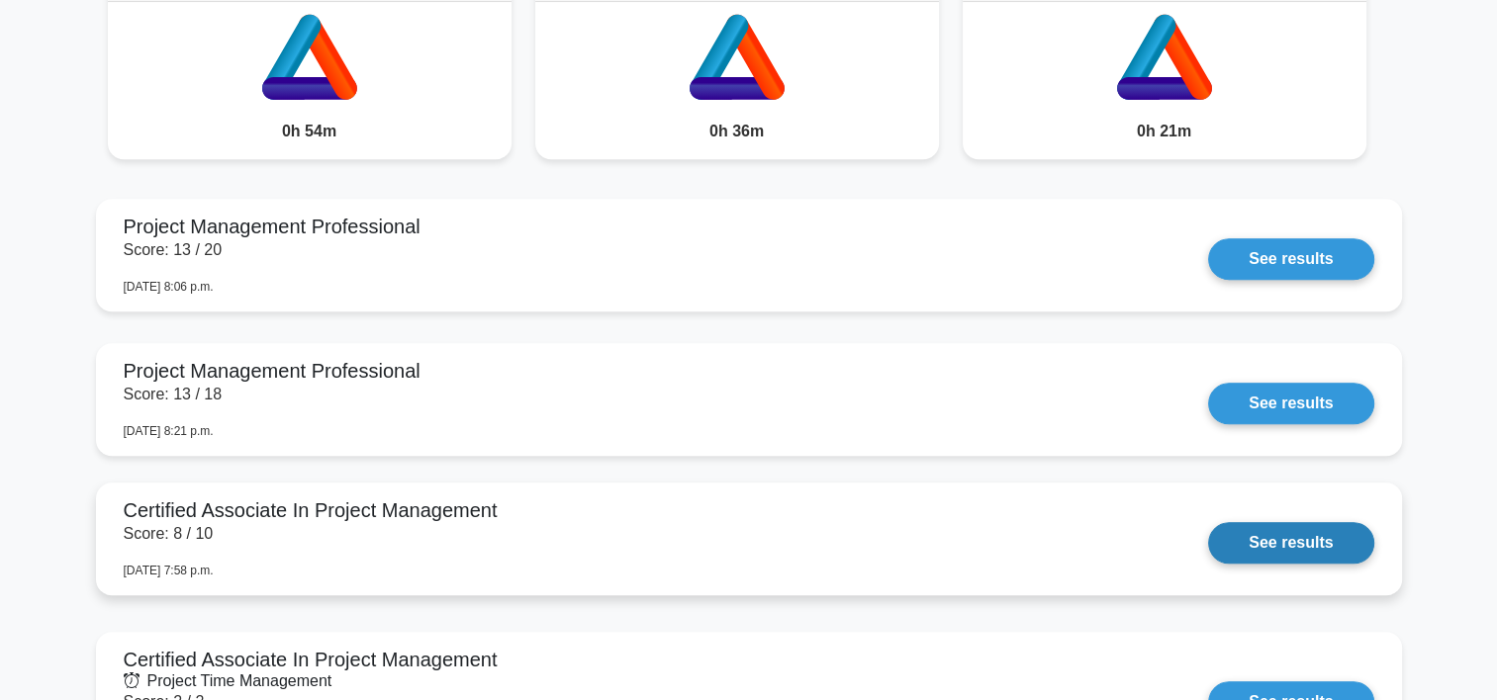
scroll to position [1780, 0]
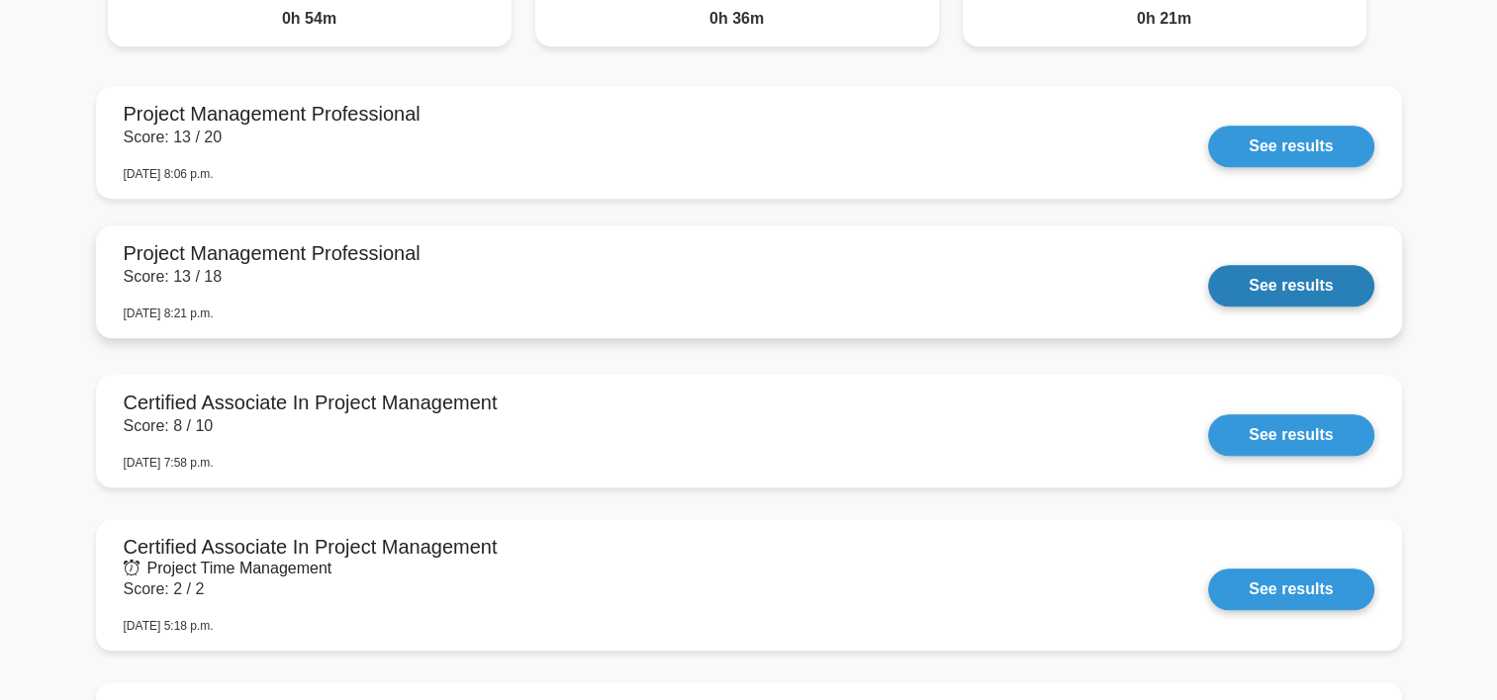
click at [1276, 285] on link "See results" at bounding box center [1290, 286] width 165 height 42
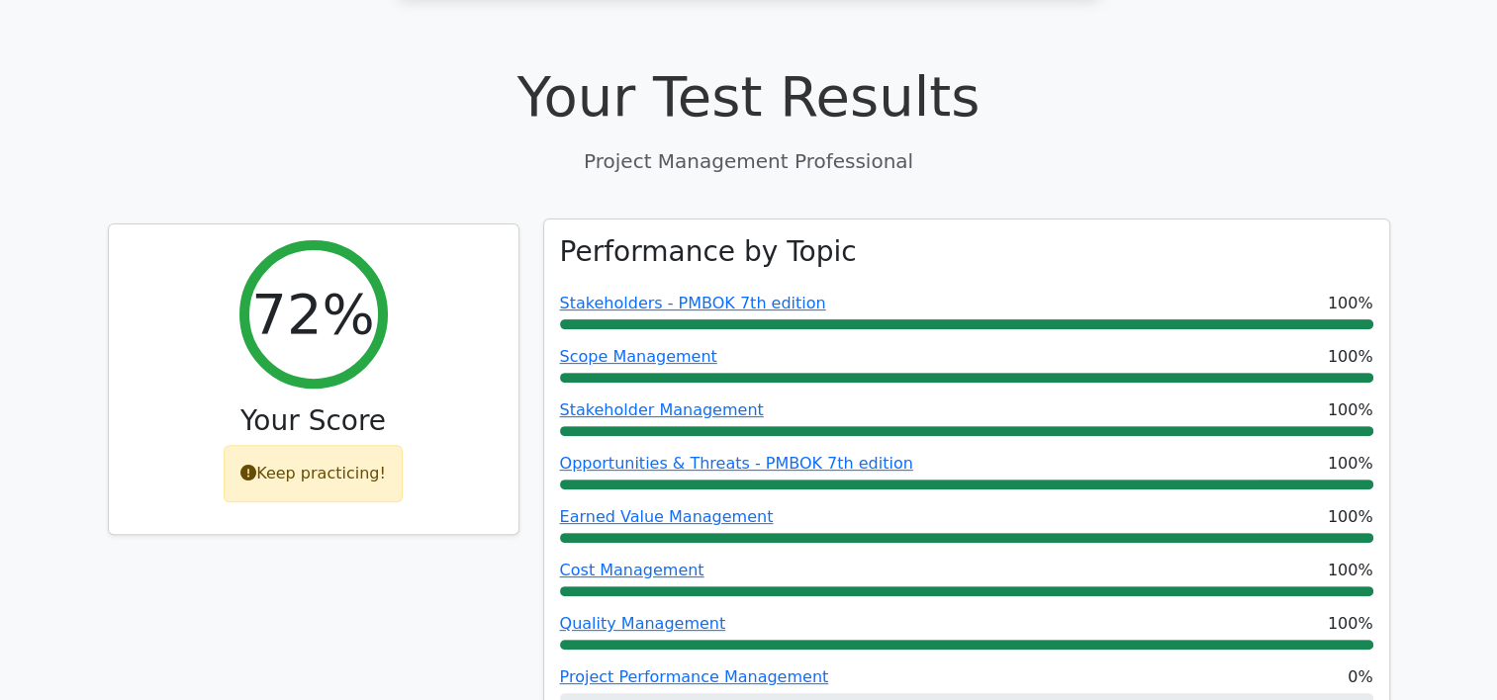
scroll to position [593, 0]
